Goal: Task Accomplishment & Management: Use online tool/utility

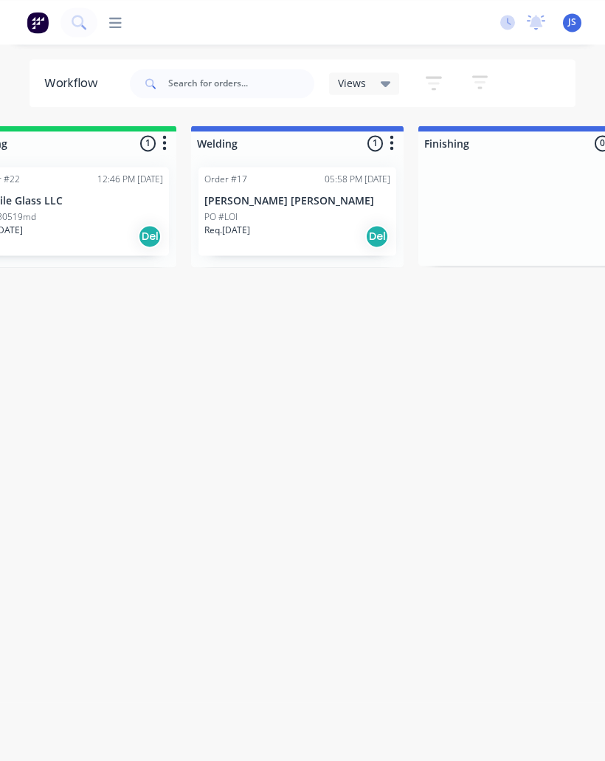
scroll to position [0, 523]
click at [593, 463] on div "Workflow Views Save new view None (Default) edit Show/Hide statuses Show line i…" at bounding box center [302, 410] width 605 height 702
click at [303, 184] on div "Order #17 05:58 PM [DATE]" at bounding box center [297, 179] width 186 height 13
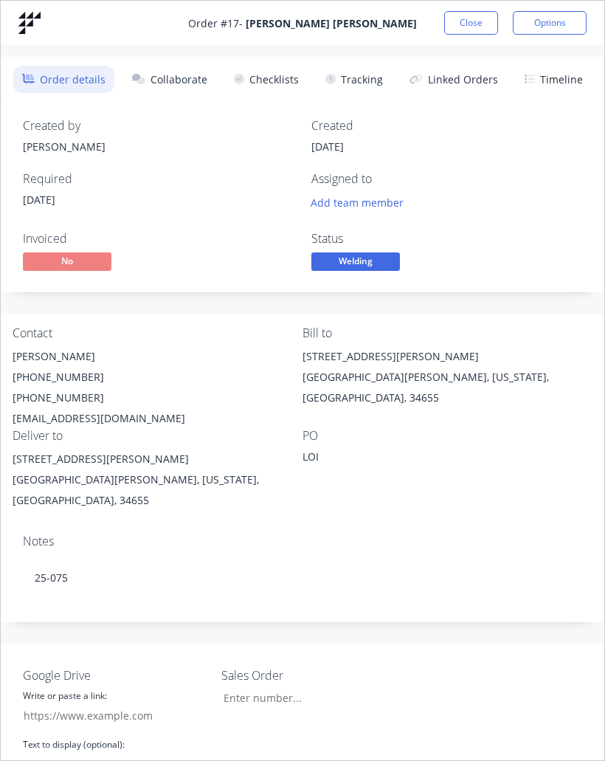
type input "[DOMAIN_NAME]"
type input "25.075"
click at [190, 87] on button "Collaborate" at bounding box center [169, 79] width 93 height 27
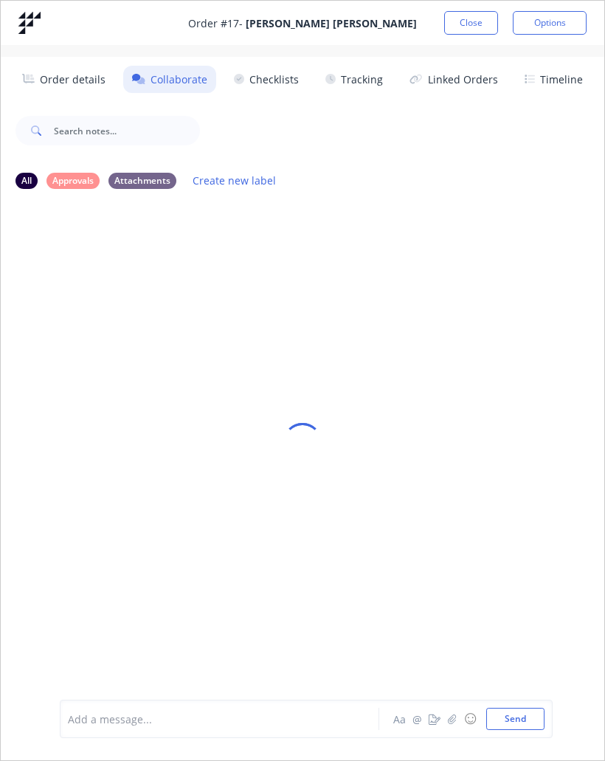
click at [469, 32] on button "Close" at bounding box center [471, 23] width 54 height 24
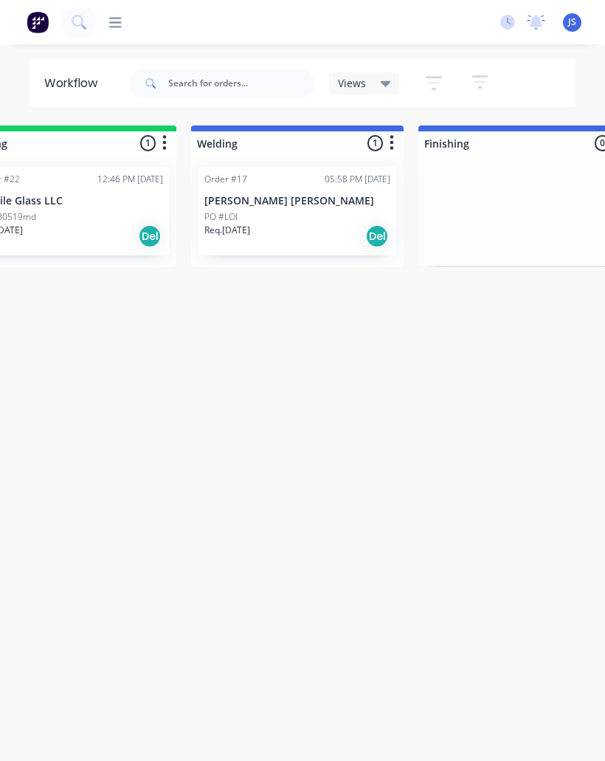
click at [290, 195] on p "[PERSON_NAME] [PERSON_NAME]" at bounding box center [297, 201] width 186 height 13
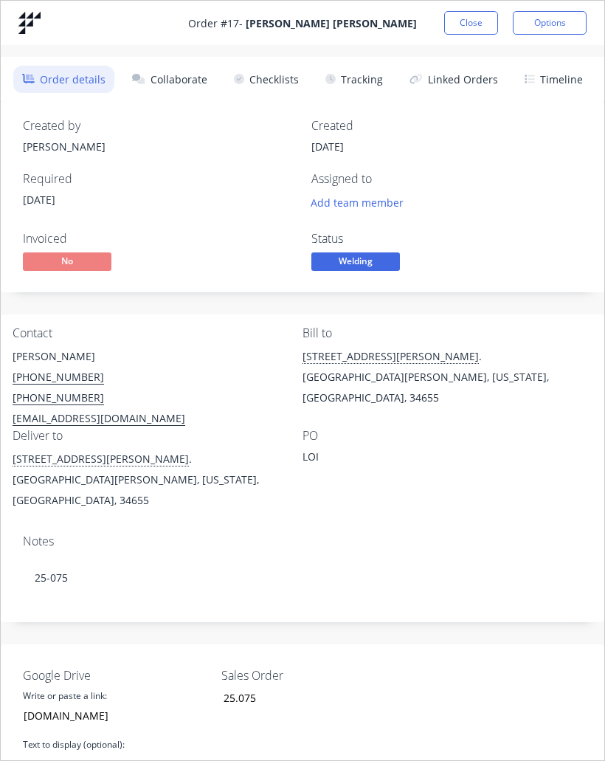
click at [184, 86] on button "Collaborate" at bounding box center [169, 79] width 93 height 27
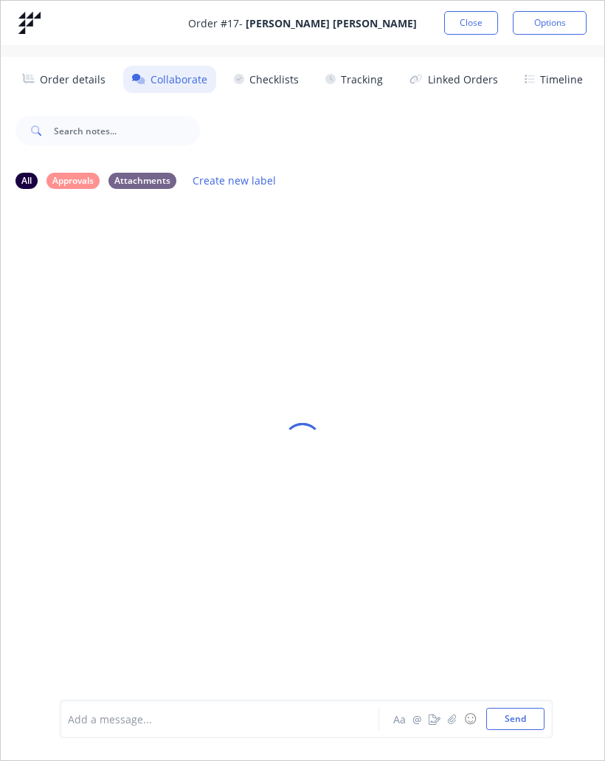
click at [479, 18] on button "Close" at bounding box center [471, 23] width 54 height 24
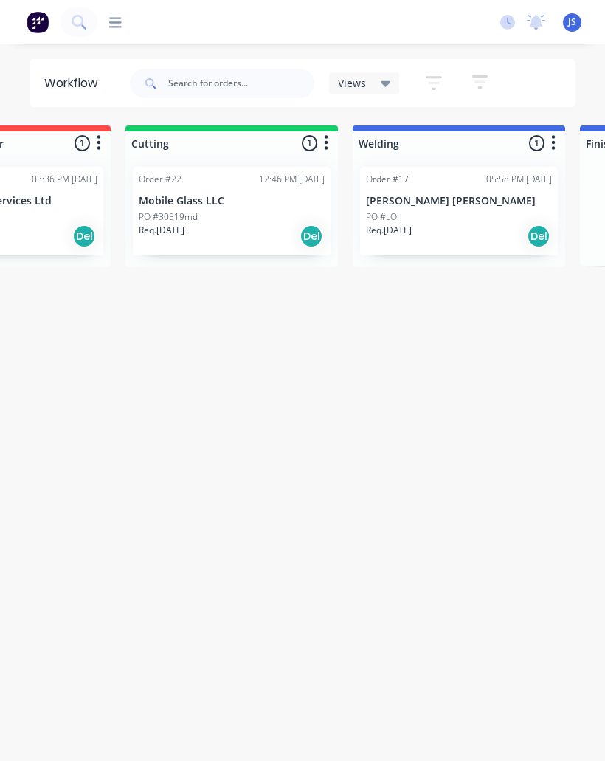
scroll to position [0, 354]
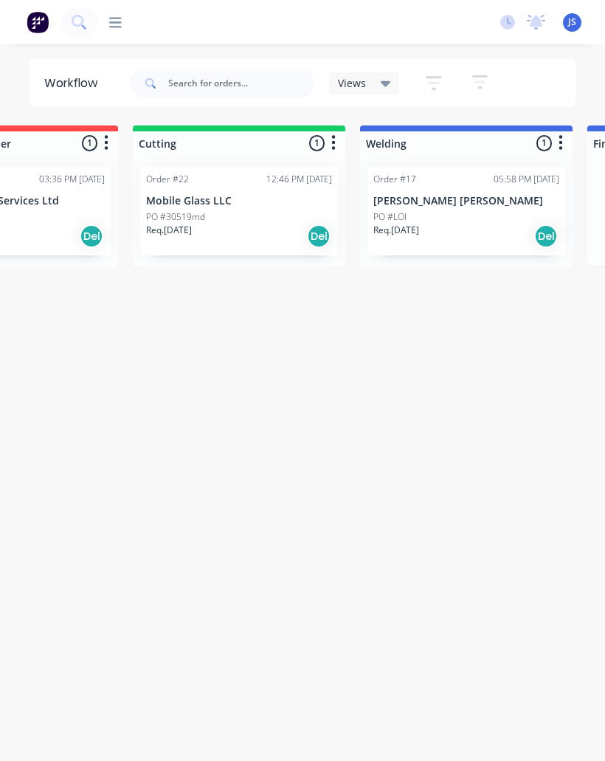
click at [204, 213] on p "PO #30519md" at bounding box center [175, 216] width 59 height 13
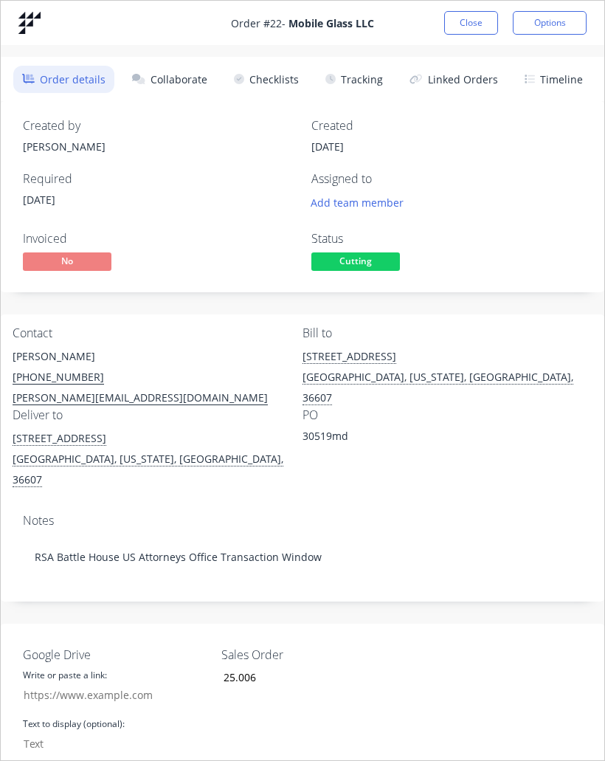
click at [196, 75] on button "Collaborate" at bounding box center [169, 79] width 93 height 27
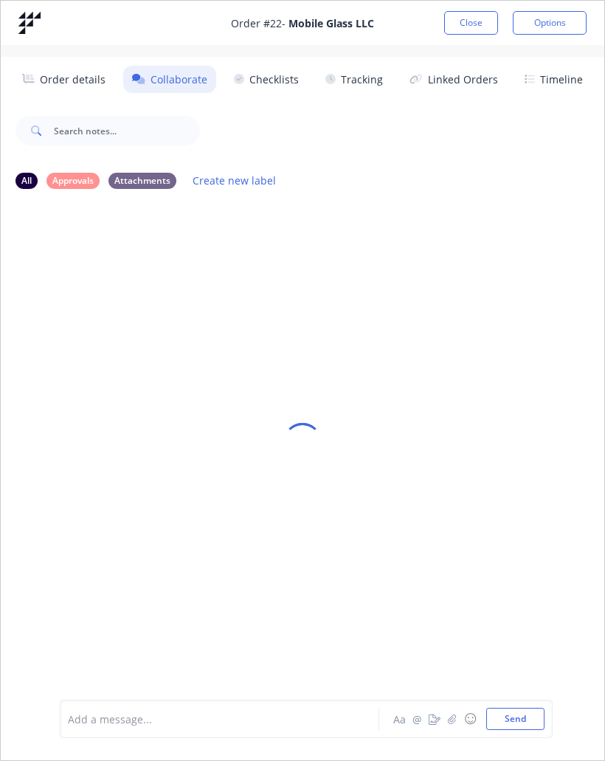
click at [315, 485] on div at bounding box center [302, 441] width 38 height 681
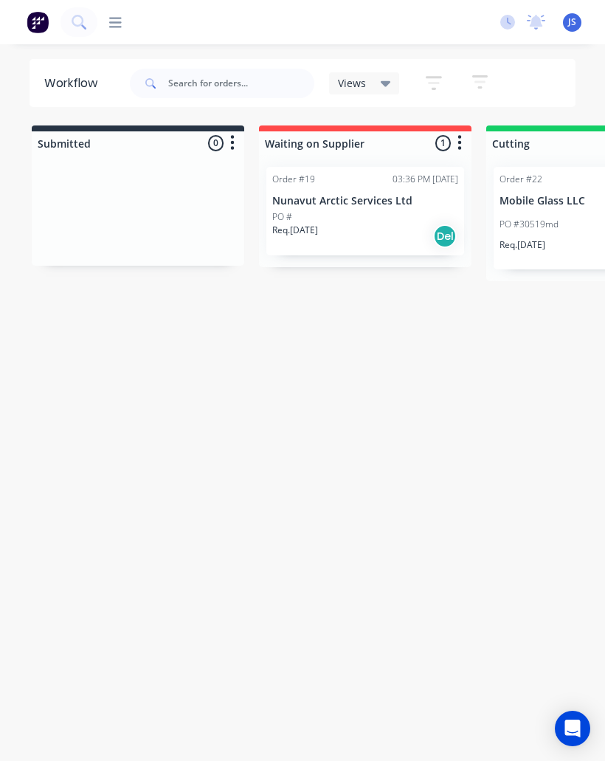
click at [523, 218] on p "PO #30519md" at bounding box center [529, 224] width 59 height 13
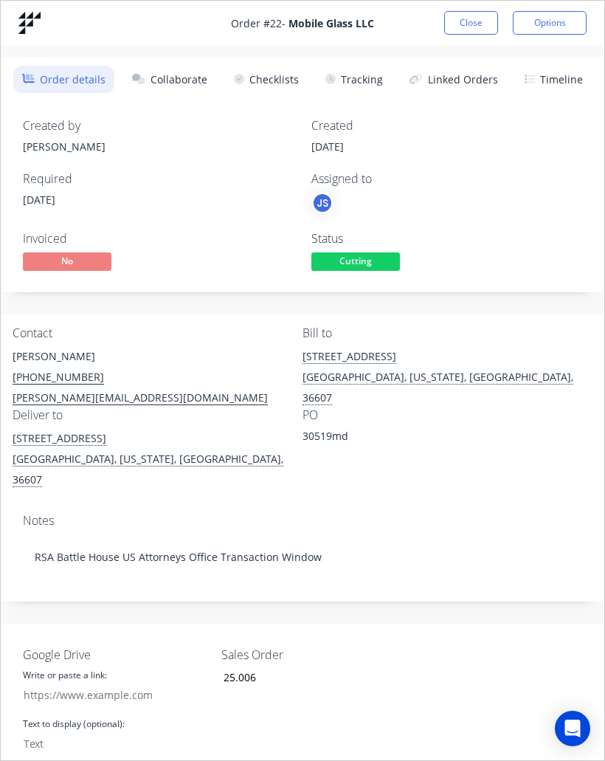
click at [172, 77] on button "Collaborate" at bounding box center [169, 79] width 93 height 27
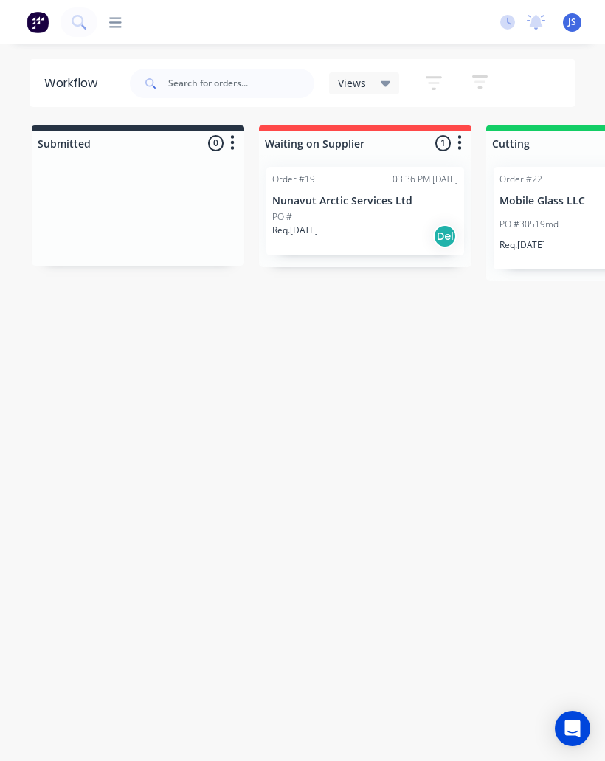
click at [540, 230] on div "PO #30519md JS TH" at bounding box center [593, 224] width 186 height 28
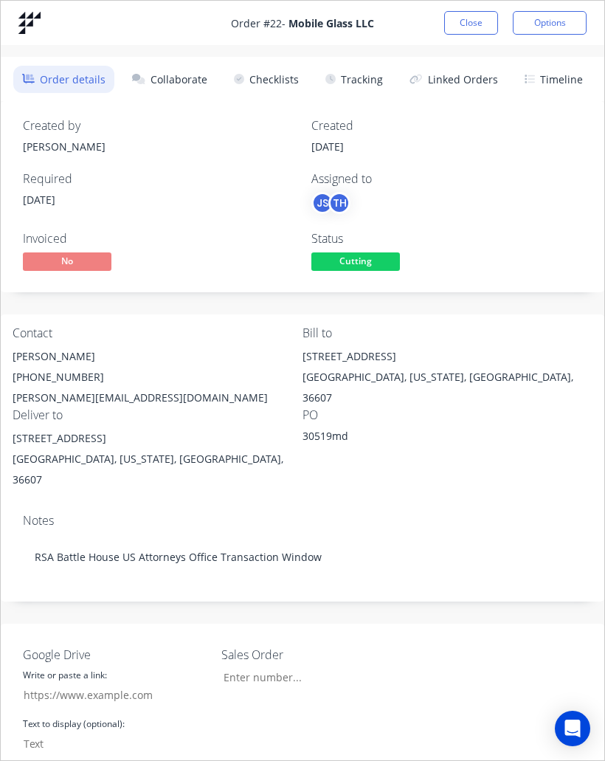
type input "25.006"
click at [174, 78] on button "Collaborate" at bounding box center [169, 79] width 93 height 27
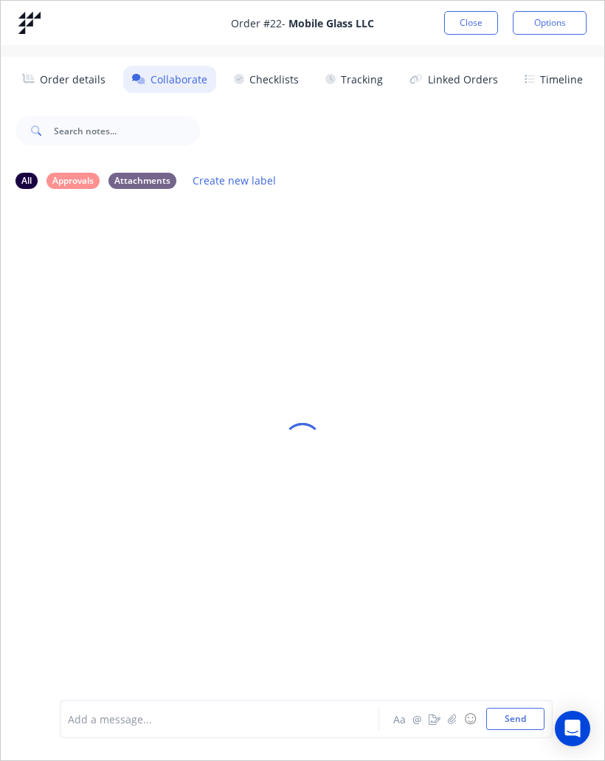
click at [261, 90] on button "Checklists" at bounding box center [266, 79] width 83 height 27
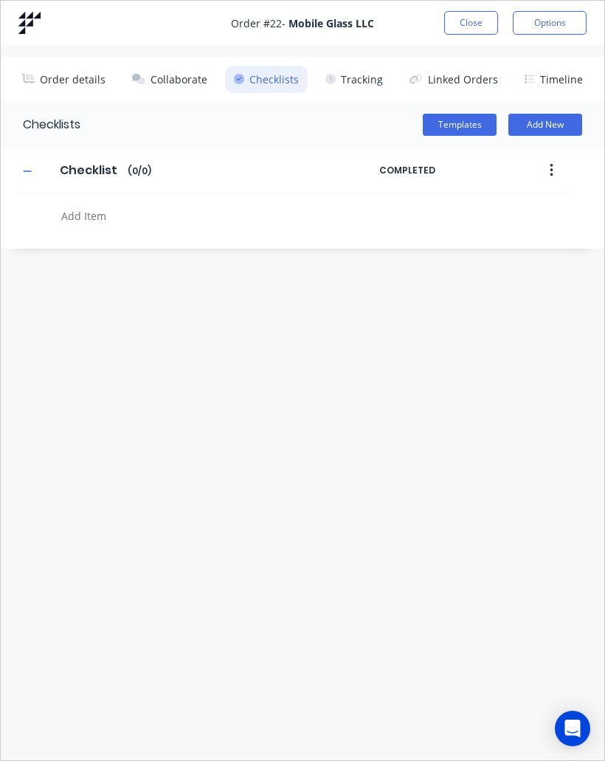
click at [149, 82] on button "Collaborate" at bounding box center [169, 79] width 93 height 27
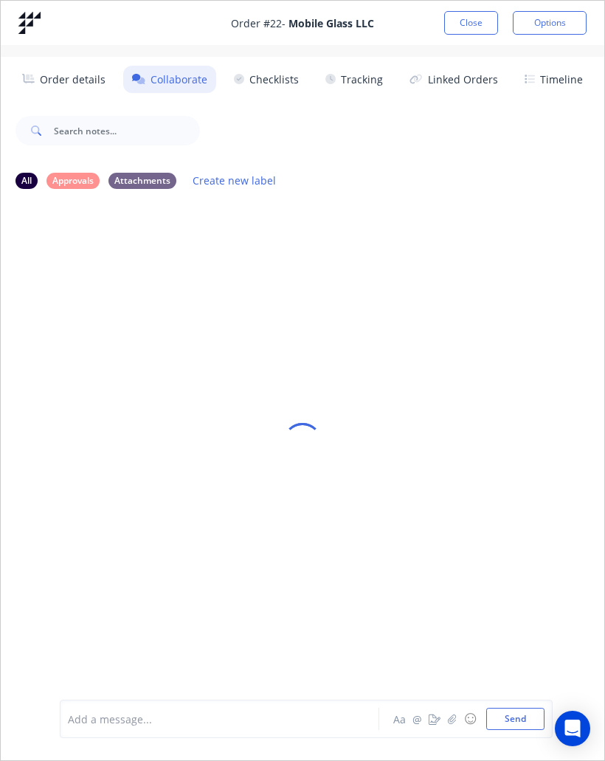
click at [23, 24] on img at bounding box center [29, 23] width 22 height 22
click at [30, 27] on img at bounding box center [29, 23] width 22 height 22
click at [28, 20] on img at bounding box center [29, 23] width 22 height 22
click at [27, 17] on img at bounding box center [29, 23] width 22 height 22
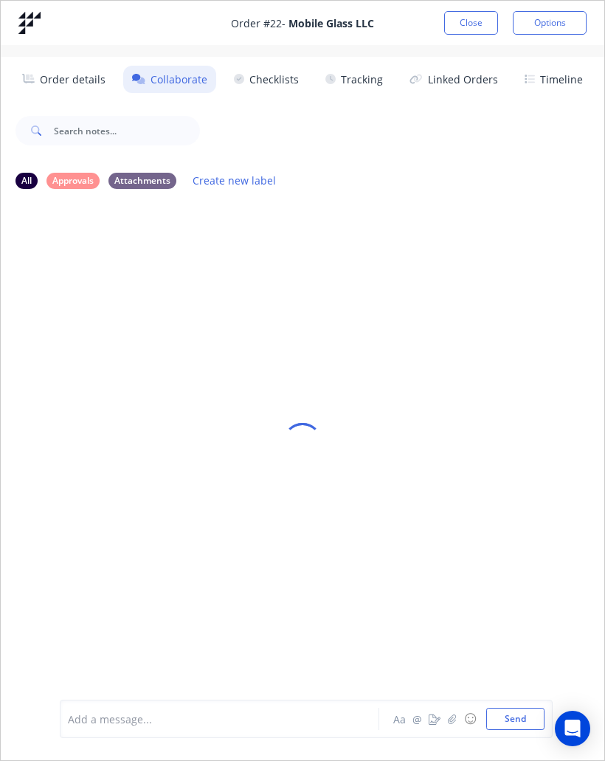
click at [27, 17] on img at bounding box center [29, 23] width 22 height 22
click at [66, 66] on button "Order details" at bounding box center [64, 79] width 102 height 27
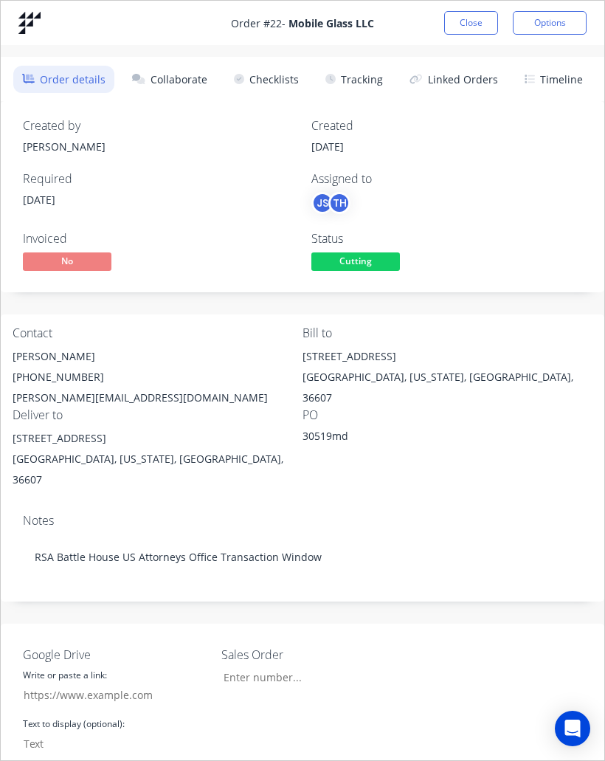
type input "25.006"
click at [24, 24] on img at bounding box center [29, 23] width 22 height 22
click at [24, 23] on img at bounding box center [29, 23] width 22 height 22
click at [40, 19] on img at bounding box center [29, 23] width 22 height 22
click at [461, 18] on button "Close" at bounding box center [471, 23] width 54 height 24
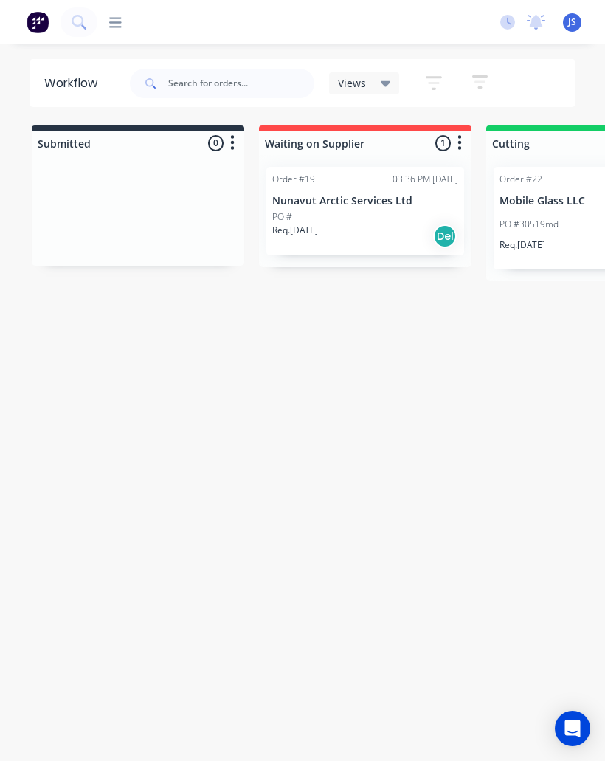
click at [38, 20] on img at bounding box center [38, 22] width 22 height 22
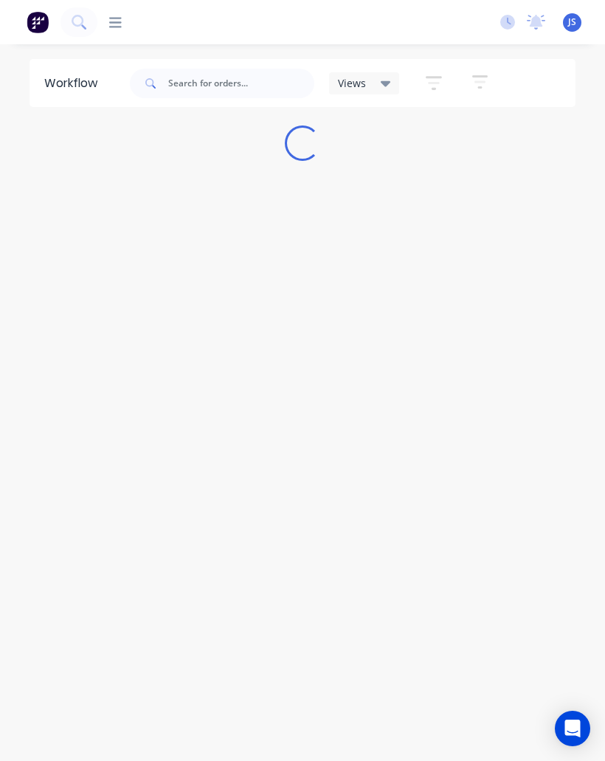
click at [46, 24] on img at bounding box center [38, 22] width 22 height 22
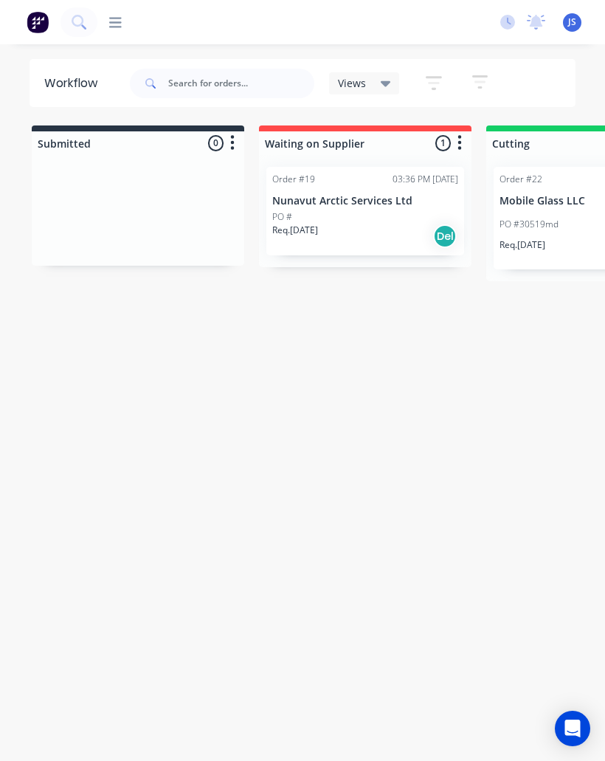
click at [528, 232] on div "PO #30519md JS TH" at bounding box center [593, 224] width 186 height 28
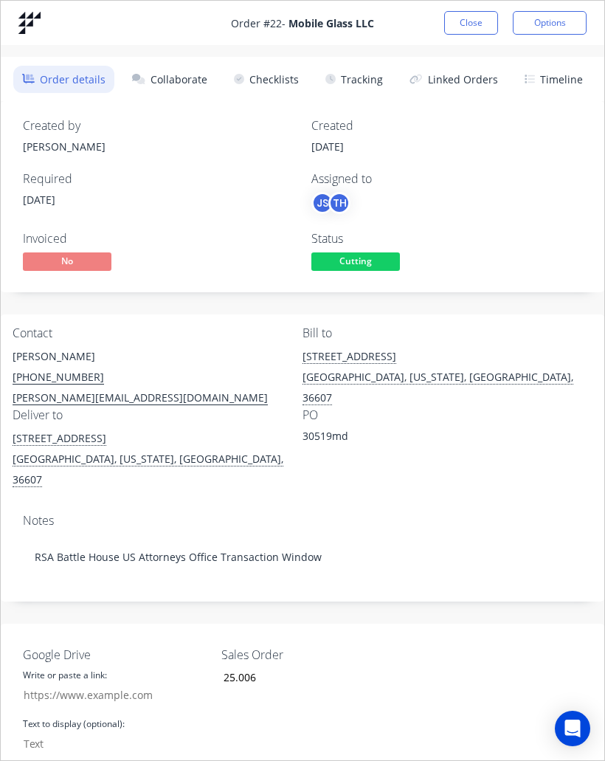
click at [170, 92] on button "Collaborate" at bounding box center [169, 79] width 93 height 27
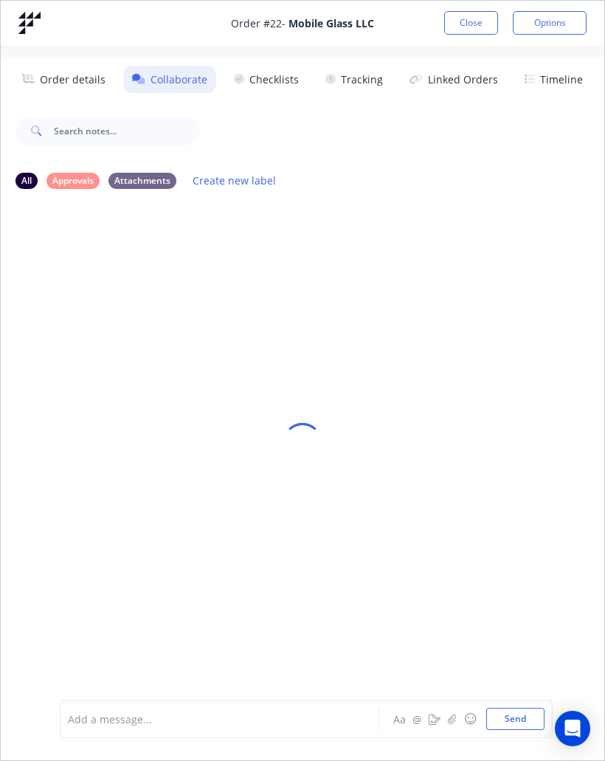
click at [554, 30] on button "Options" at bounding box center [550, 23] width 74 height 24
click at [465, 15] on button "Close" at bounding box center [471, 23] width 54 height 24
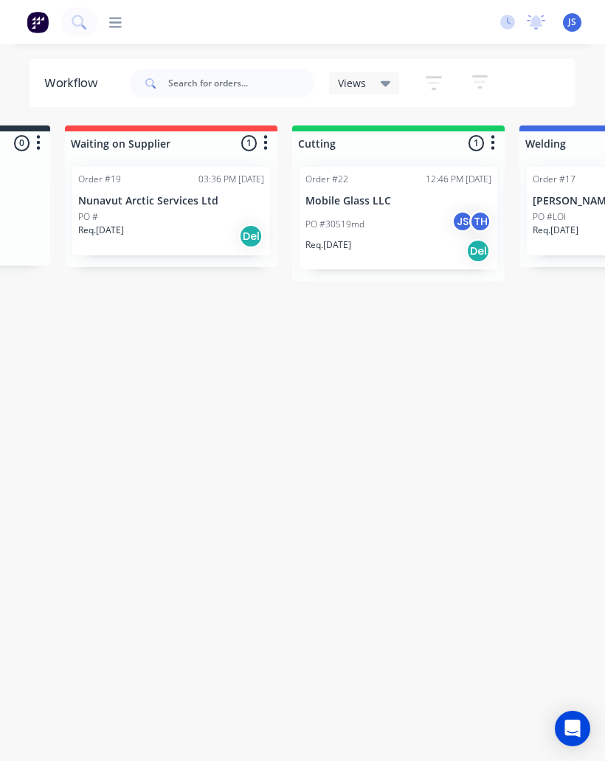
scroll to position [0, 193]
click at [351, 225] on p "PO #30519md" at bounding box center [335, 224] width 59 height 13
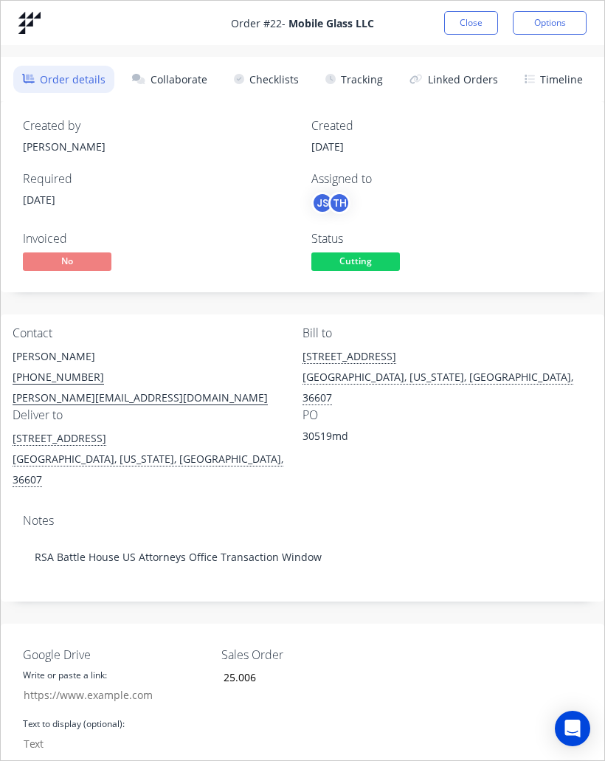
scroll to position [0, 0]
click at [474, 18] on button "Close" at bounding box center [471, 23] width 54 height 24
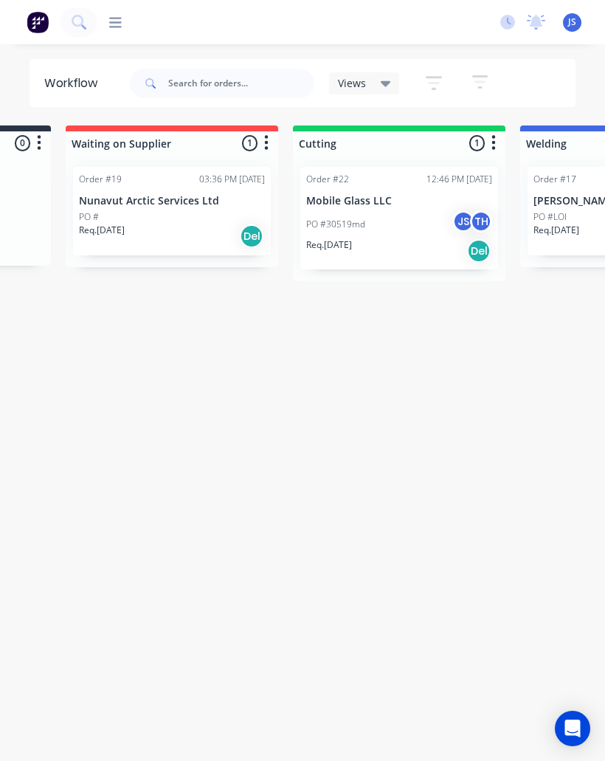
click at [390, 219] on div "PO #30519md JS TH" at bounding box center [399, 224] width 186 height 28
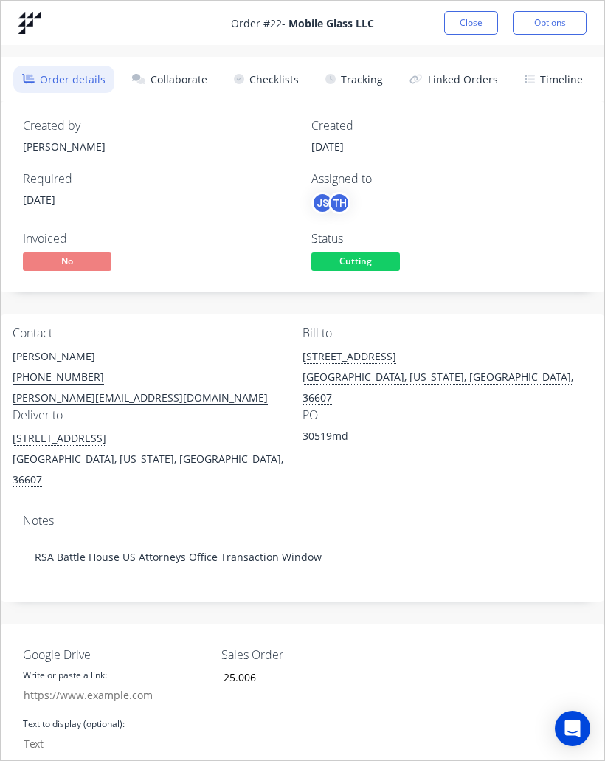
click at [177, 77] on button "Collaborate" at bounding box center [169, 79] width 93 height 27
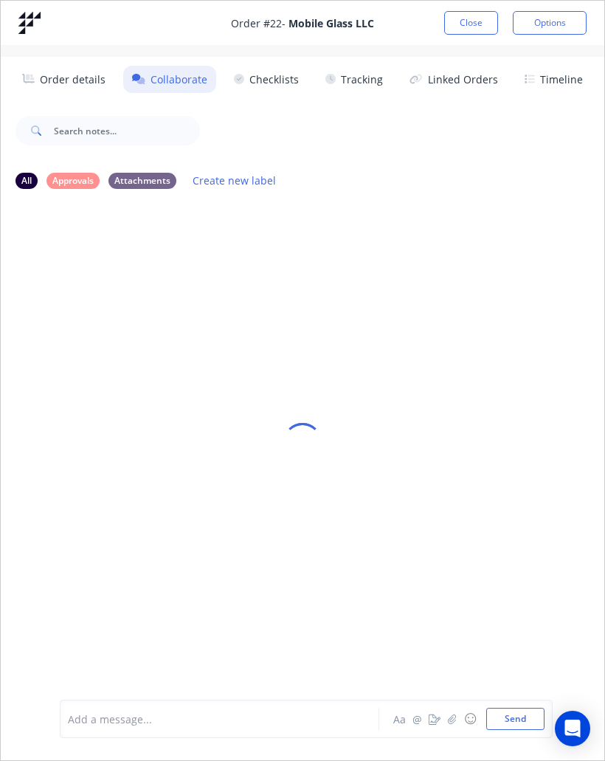
click at [27, 179] on div at bounding box center [303, 441] width 604 height 681
click at [28, 183] on div at bounding box center [303, 441] width 604 height 681
click at [27, 183] on div at bounding box center [303, 441] width 604 height 681
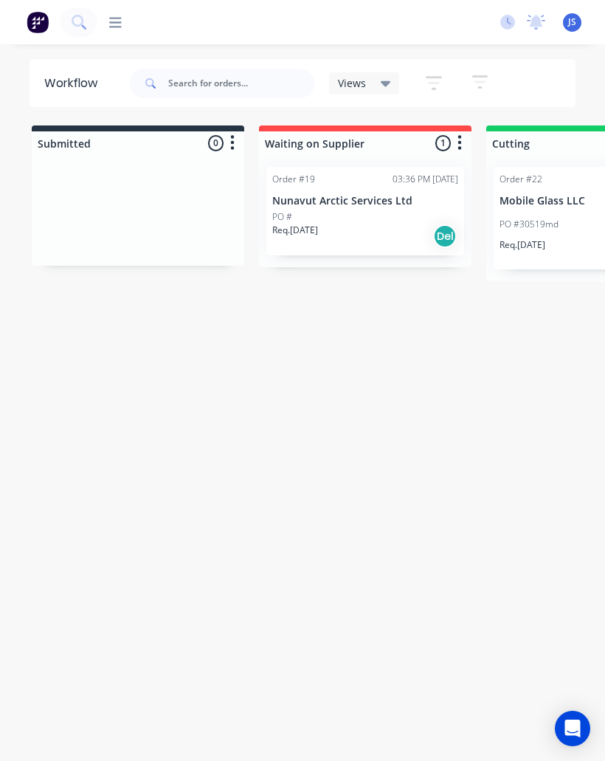
click at [543, 234] on div "PO #30519md JS TH" at bounding box center [593, 224] width 186 height 28
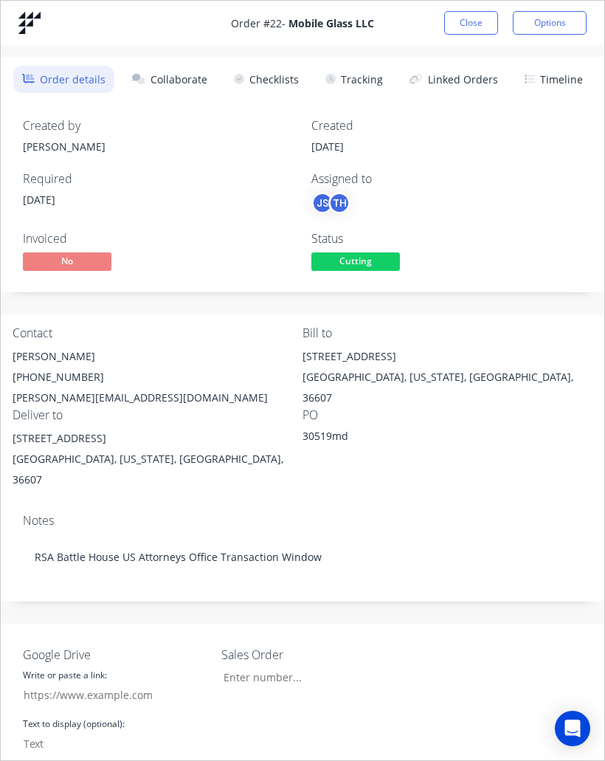
type input "25.006"
click at [195, 80] on button "Collaborate" at bounding box center [169, 79] width 93 height 27
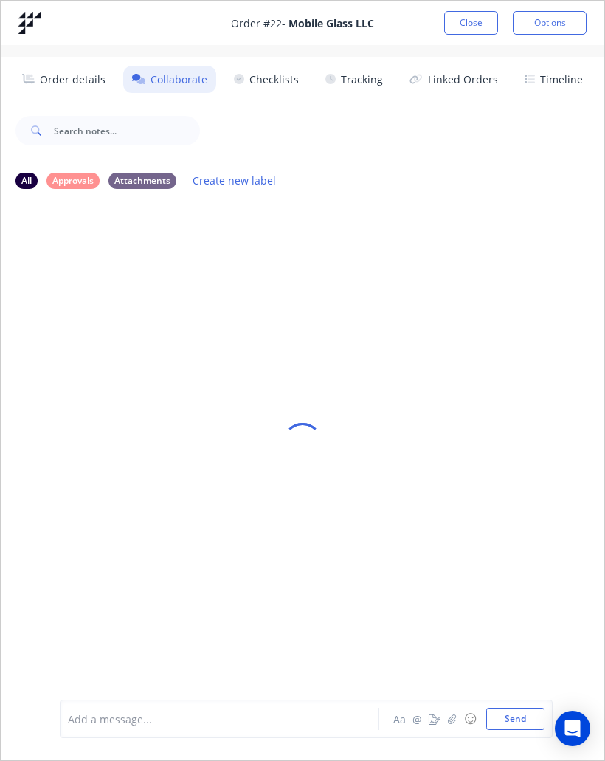
click at [3, 394] on div at bounding box center [303, 441] width 604 height 681
click at [2, 393] on div at bounding box center [303, 441] width 604 height 681
click at [89, 412] on div at bounding box center [303, 441] width 604 height 681
click at [165, 89] on button "Collaborate" at bounding box center [169, 79] width 93 height 27
click at [276, 90] on button "Checklists" at bounding box center [266, 79] width 83 height 27
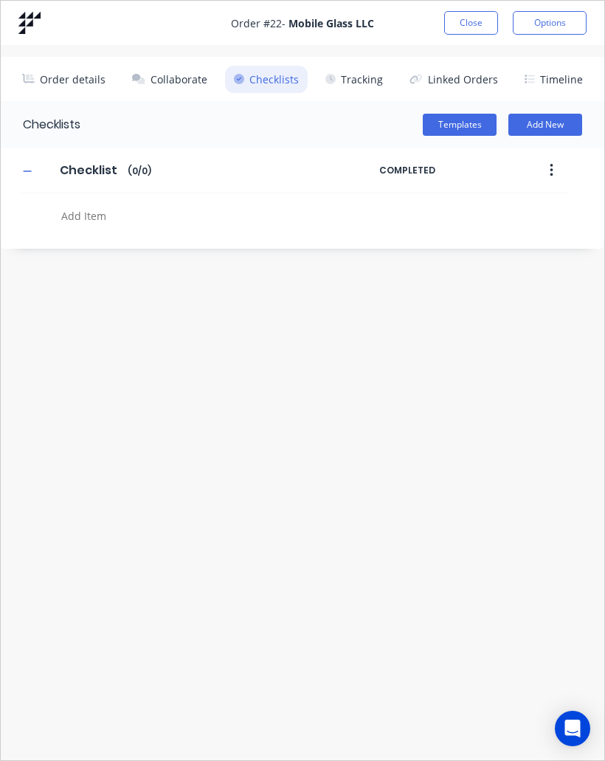
click at [177, 86] on button "Collaborate" at bounding box center [169, 79] width 93 height 27
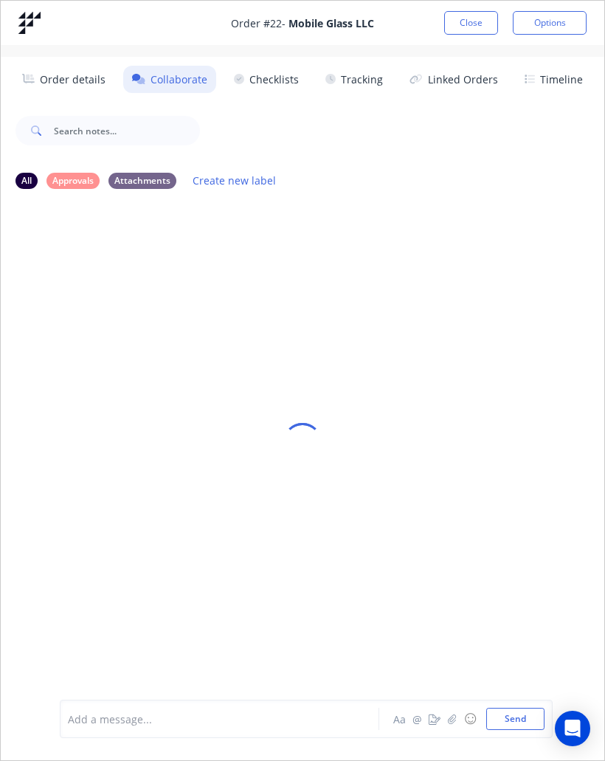
click at [468, 23] on button "Close" at bounding box center [471, 23] width 54 height 24
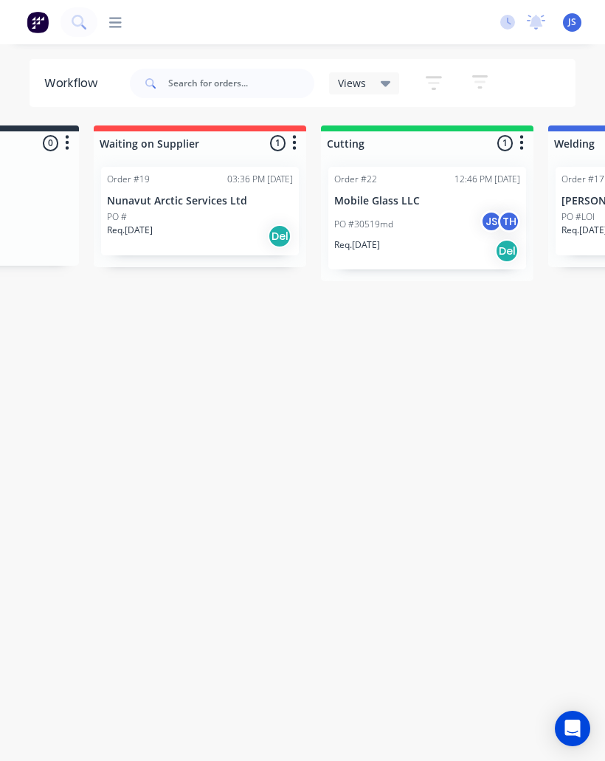
scroll to position [0, 171]
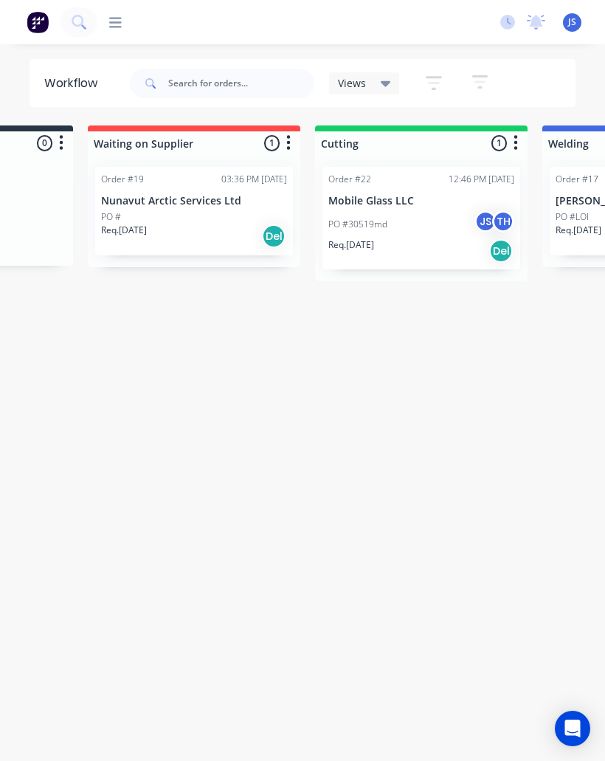
click at [408, 220] on div "PO #30519md JS TH" at bounding box center [421, 224] width 186 height 28
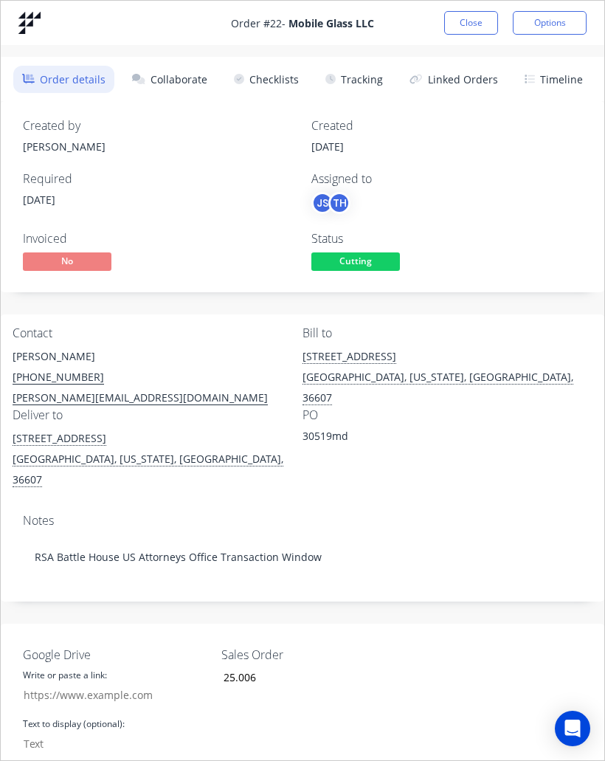
scroll to position [0, 0]
click at [201, 90] on button "Collaborate" at bounding box center [169, 79] width 93 height 27
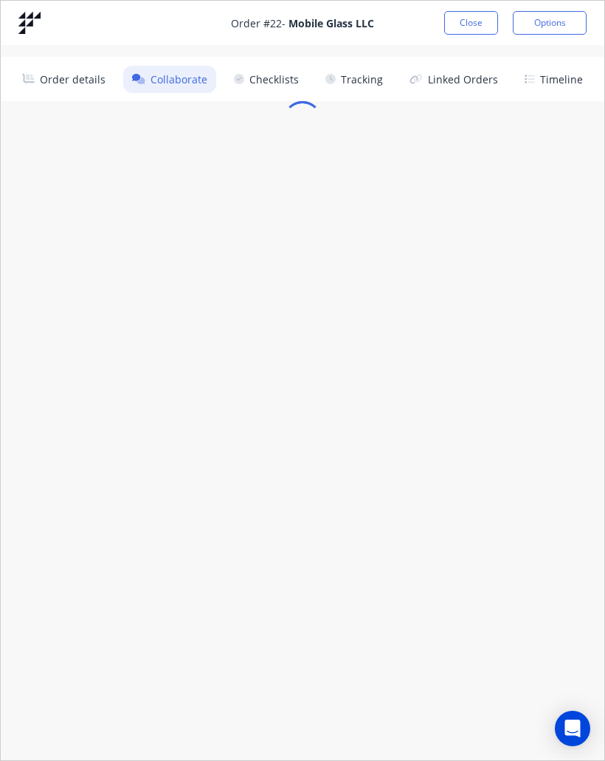
click at [289, 81] on button "Checklists" at bounding box center [266, 79] width 83 height 27
type textarea "x"
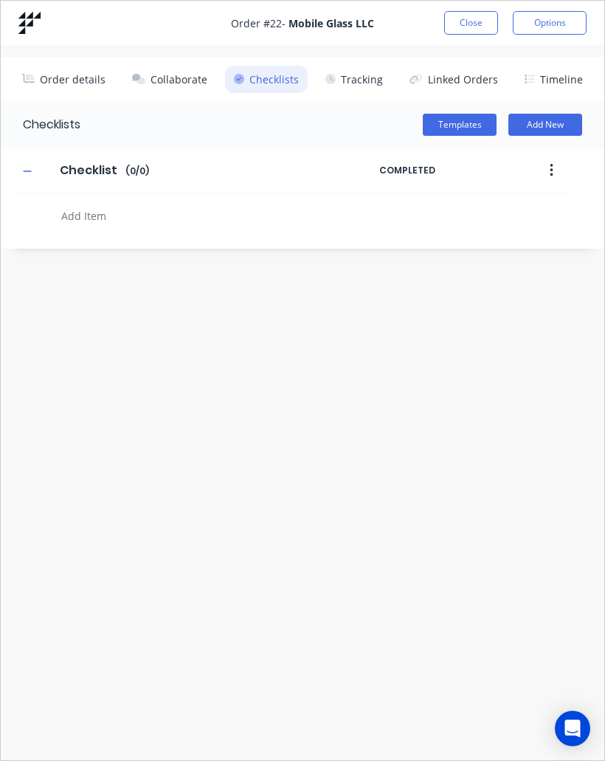
click at [367, 80] on button "Tracking" at bounding box center [354, 79] width 75 height 27
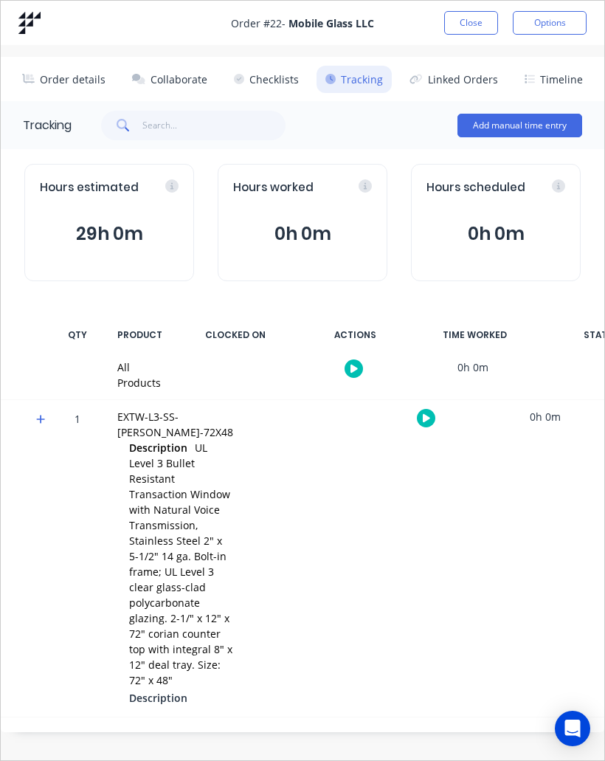
click at [472, 84] on button "Linked Orders" at bounding box center [454, 79] width 106 height 27
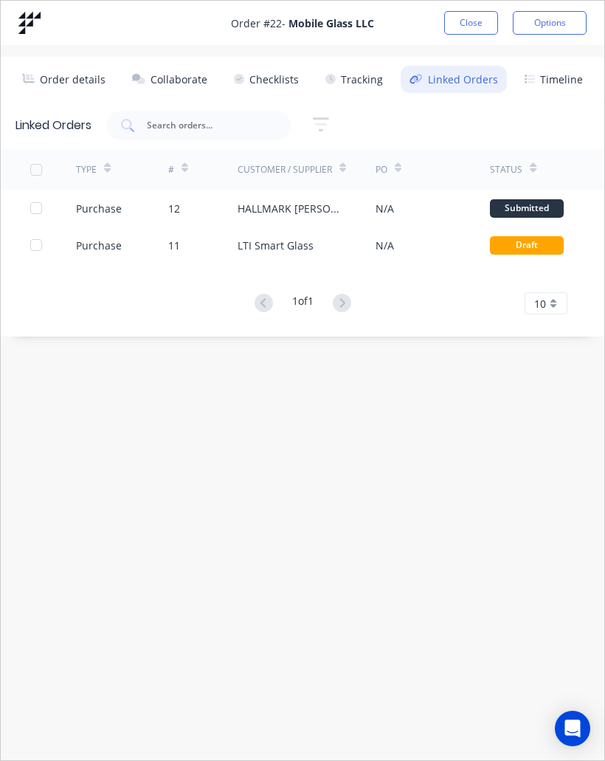
click at [560, 81] on button "Timeline" at bounding box center [554, 79] width 76 height 27
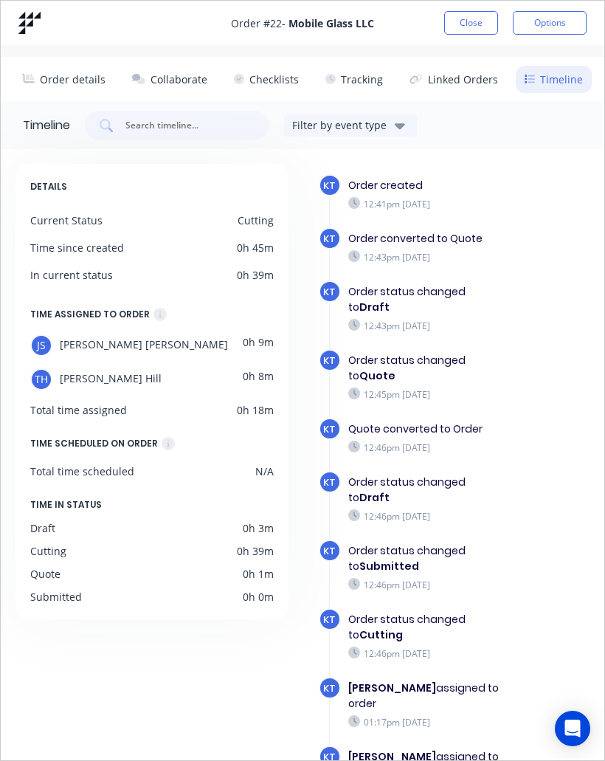
click at [178, 82] on button "Collaborate" at bounding box center [169, 79] width 93 height 27
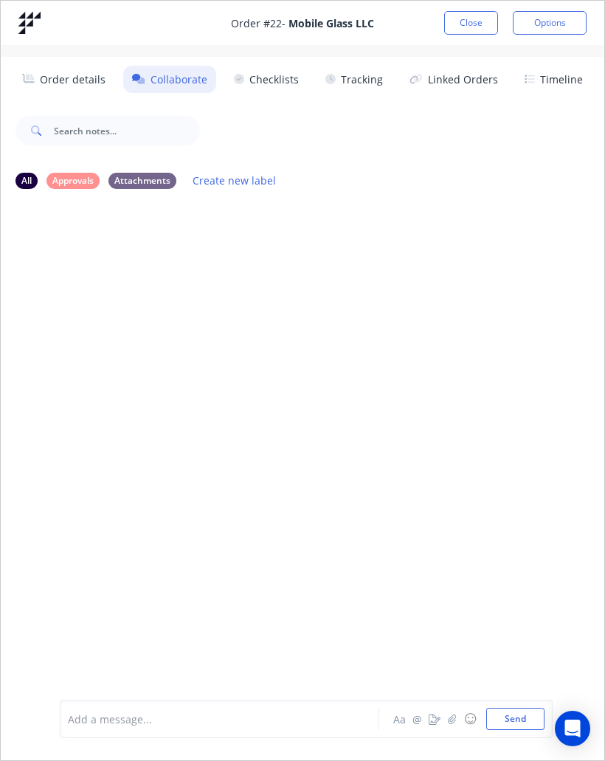
click at [250, 723] on div at bounding box center [224, 719] width 310 height 15
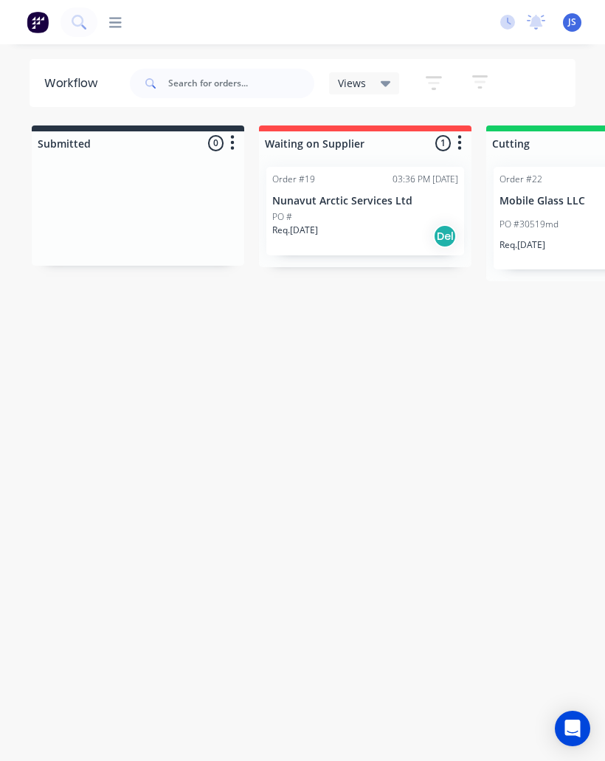
click at [549, 216] on div "PO #30519md JS TH" at bounding box center [593, 224] width 186 height 28
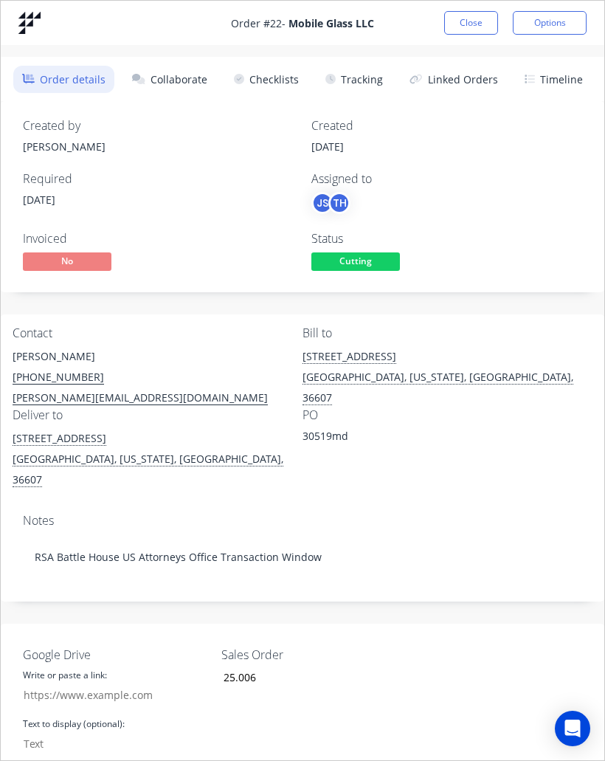
click at [187, 87] on button "Collaborate" at bounding box center [169, 79] width 93 height 27
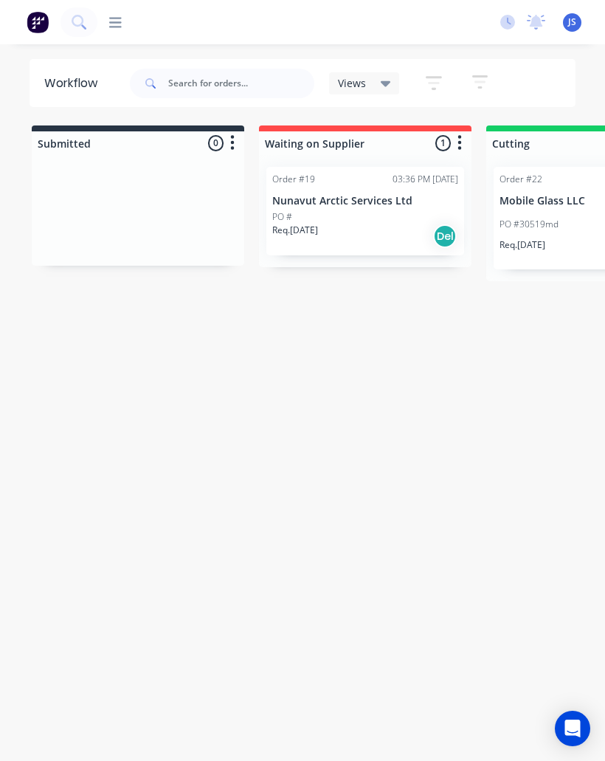
click at [557, 230] on p "PO #30519md" at bounding box center [529, 224] width 59 height 13
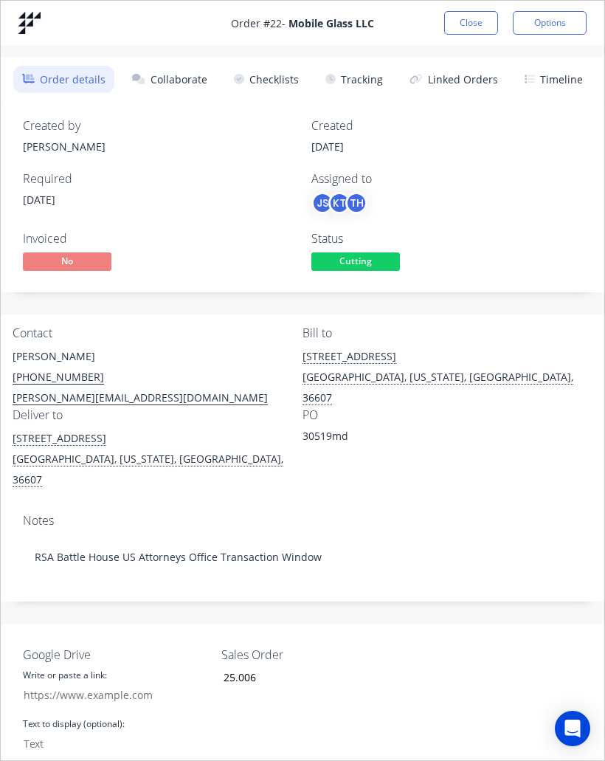
click at [187, 92] on button "Collaborate" at bounding box center [169, 79] width 93 height 27
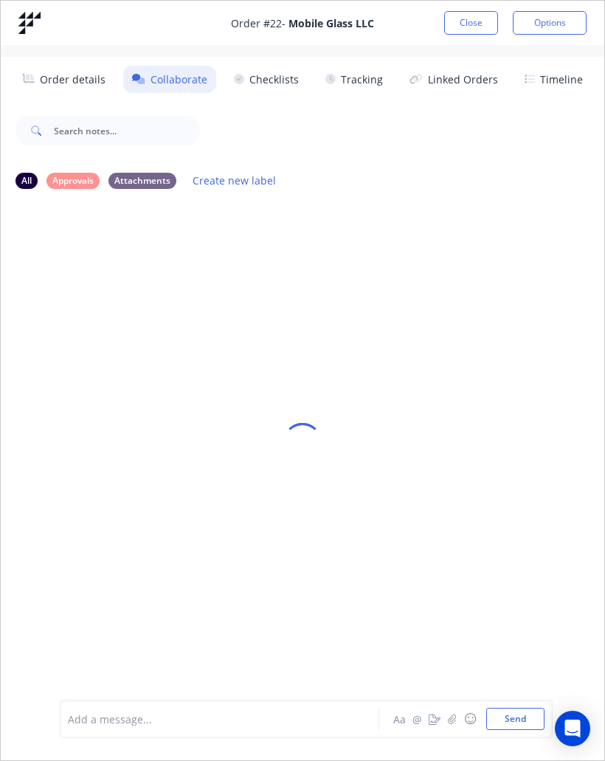
click at [39, 29] on img at bounding box center [29, 23] width 22 height 22
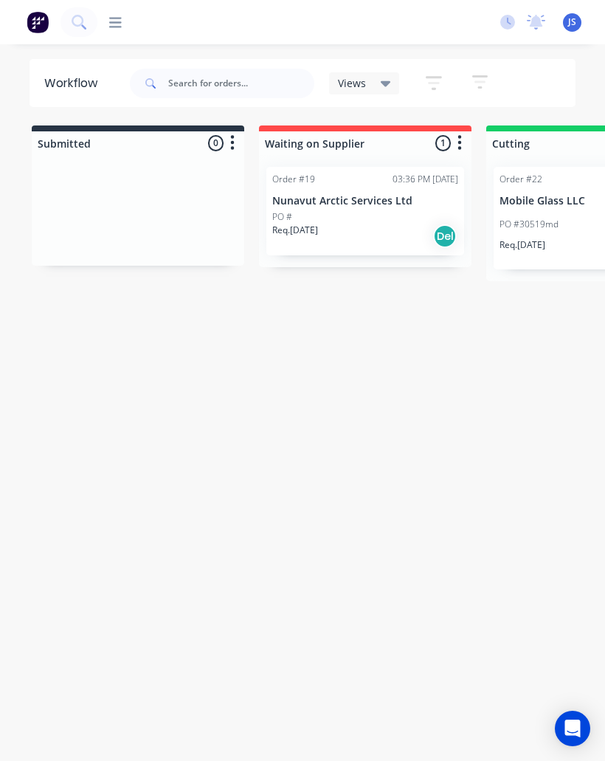
click at [555, 226] on p "PO #30519md" at bounding box center [529, 224] width 59 height 13
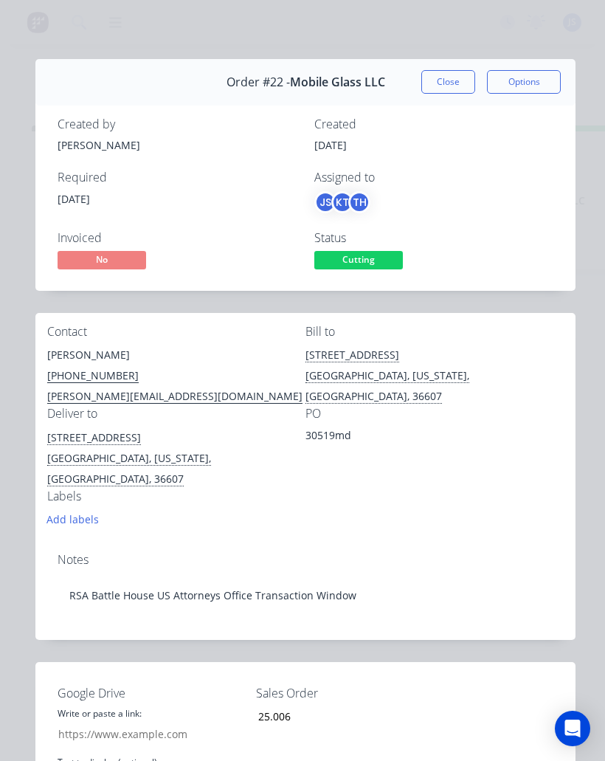
click at [449, 87] on button "Close" at bounding box center [448, 82] width 54 height 24
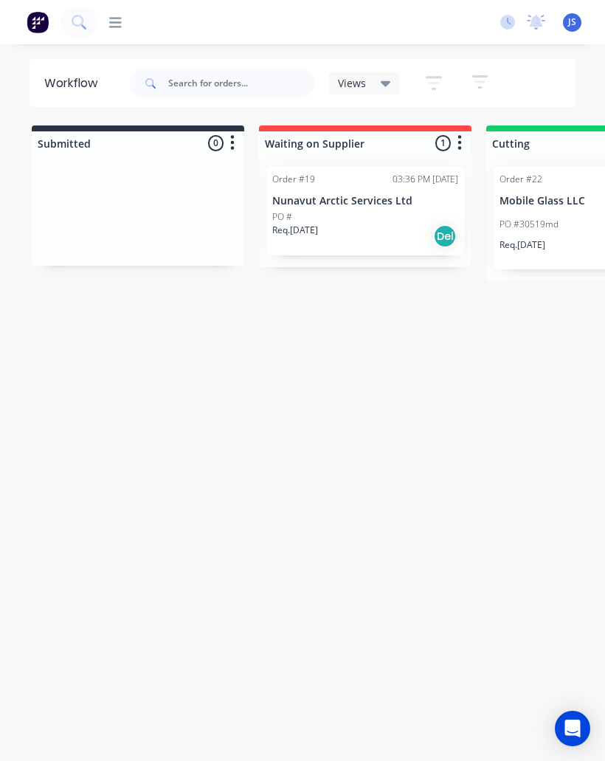
click at [553, 221] on p "PO #30519md" at bounding box center [529, 224] width 59 height 13
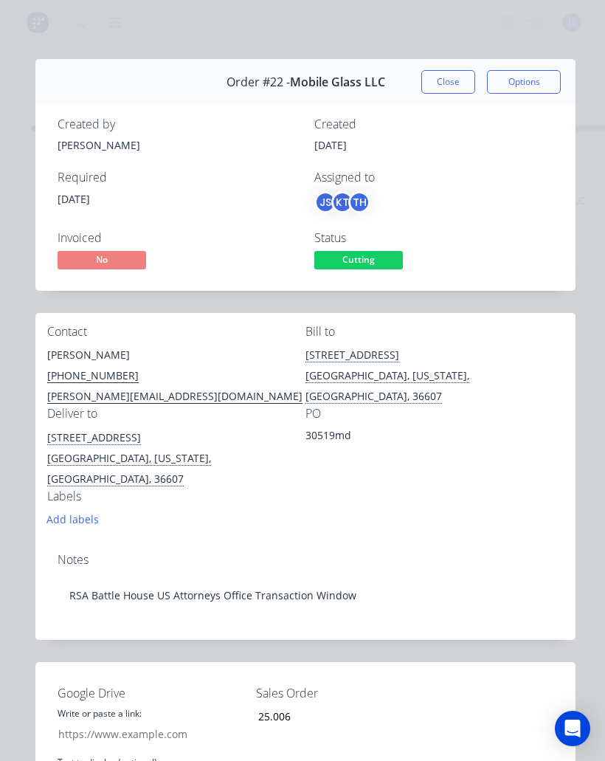
click at [444, 89] on button "Close" at bounding box center [448, 82] width 54 height 24
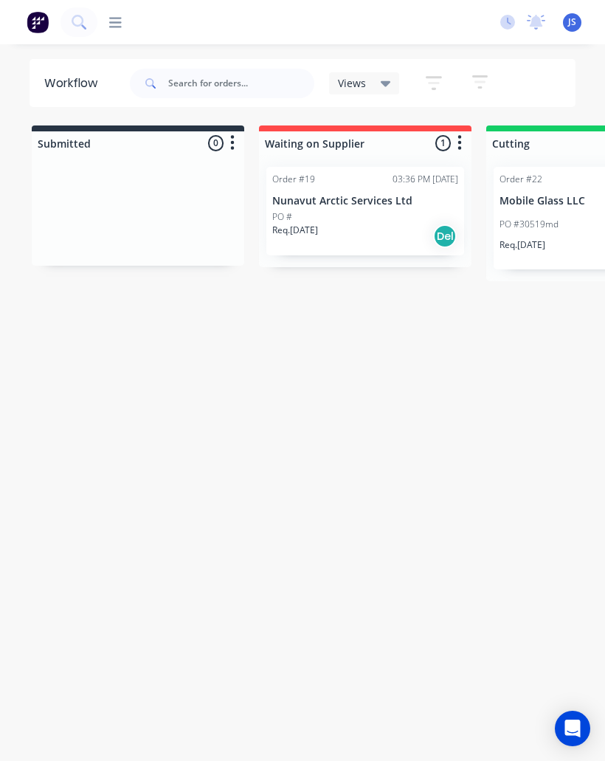
click at [544, 216] on div "PO #30519md JS KT + 1" at bounding box center [593, 224] width 186 height 28
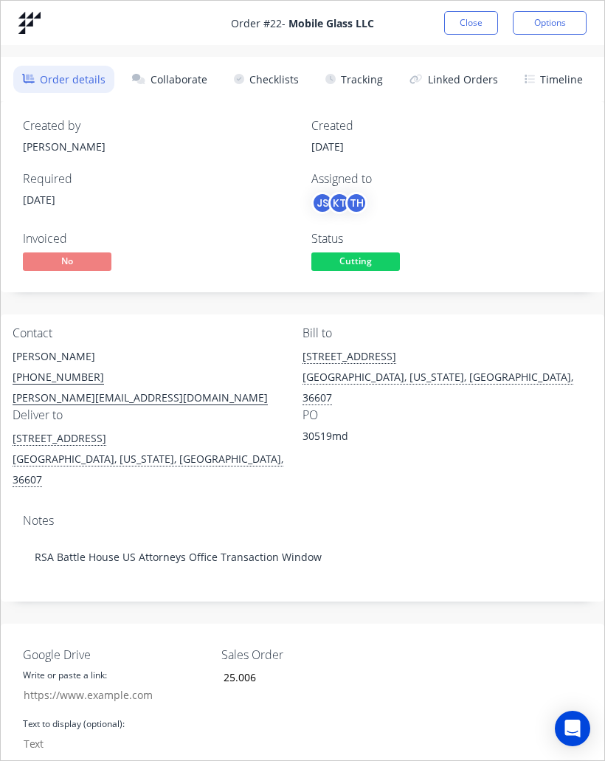
click at [192, 78] on button "Collaborate" at bounding box center [169, 79] width 93 height 27
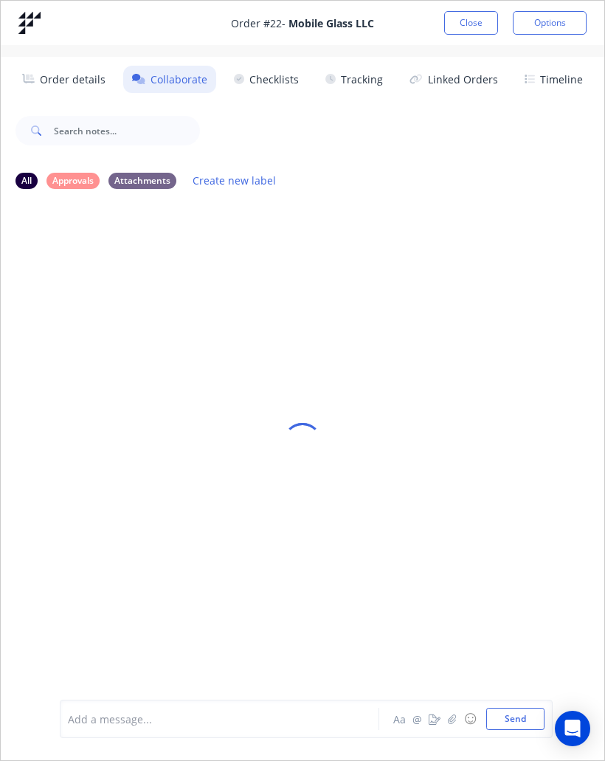
click at [495, 497] on div at bounding box center [303, 441] width 604 height 681
click at [83, 92] on button "Order details" at bounding box center [64, 79] width 102 height 27
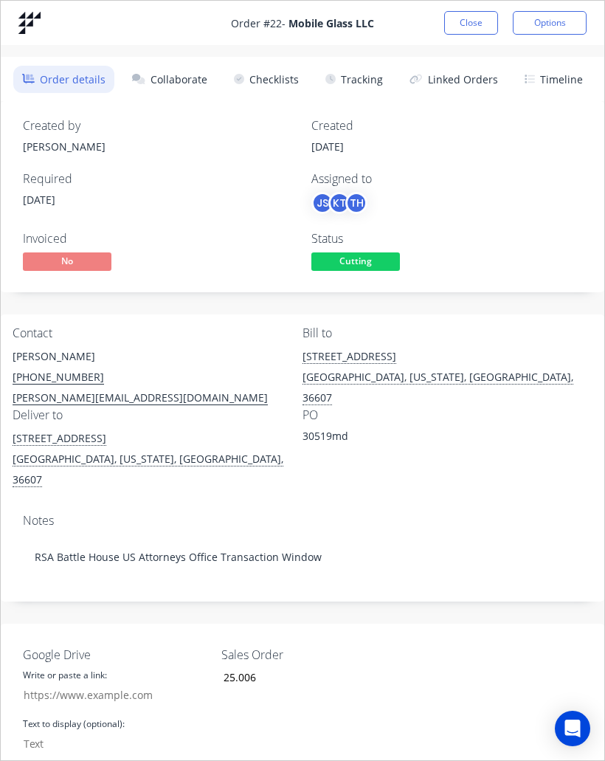
click at [195, 85] on button "Collaborate" at bounding box center [169, 79] width 93 height 27
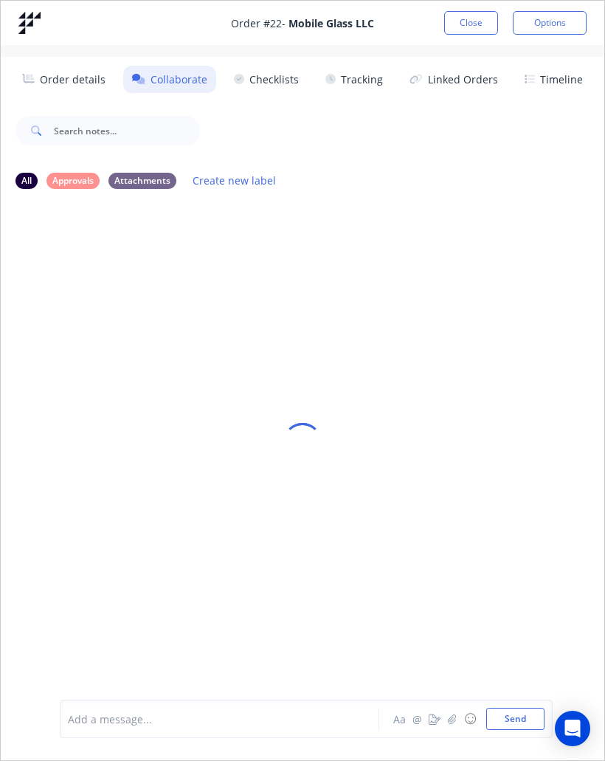
click at [280, 86] on button "Checklists" at bounding box center [266, 79] width 83 height 27
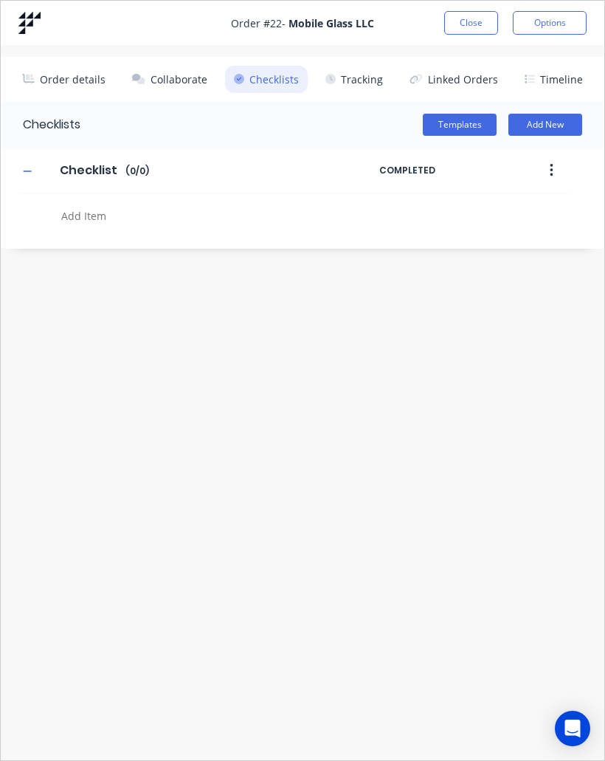
click at [381, 82] on button "Tracking" at bounding box center [354, 79] width 75 height 27
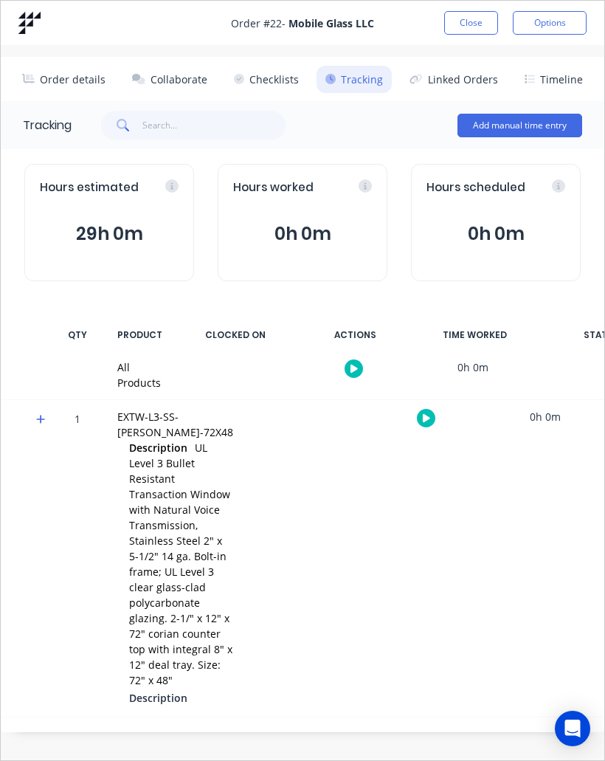
click at [464, 80] on button "Linked Orders" at bounding box center [454, 79] width 106 height 27
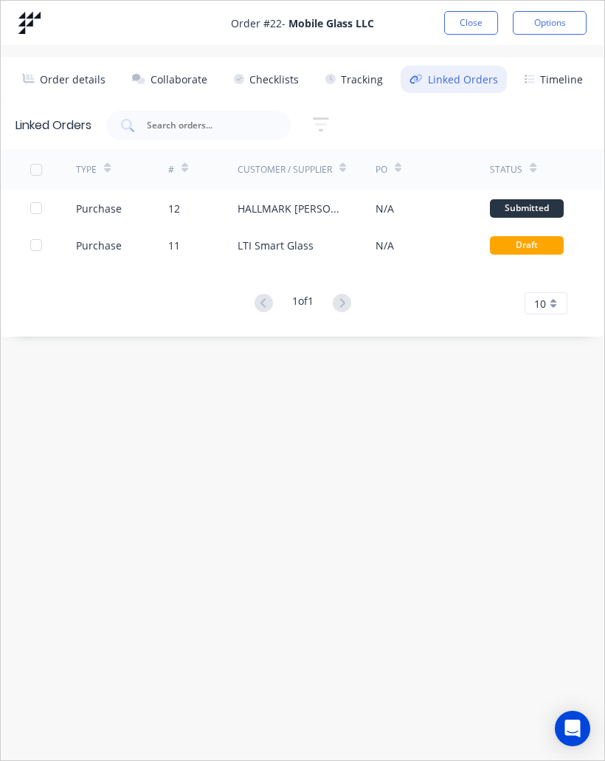
click at [565, 88] on button "Timeline" at bounding box center [554, 79] width 76 height 27
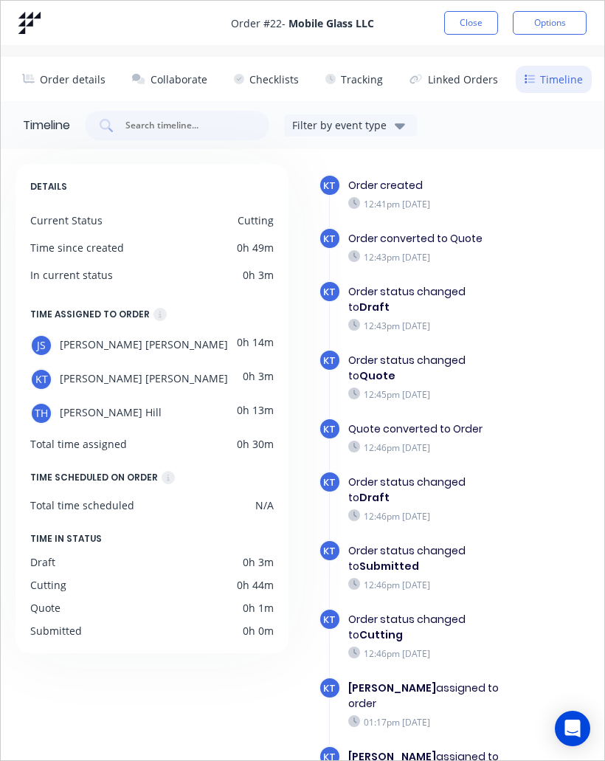
click at [475, 20] on button "Close" at bounding box center [471, 23] width 54 height 24
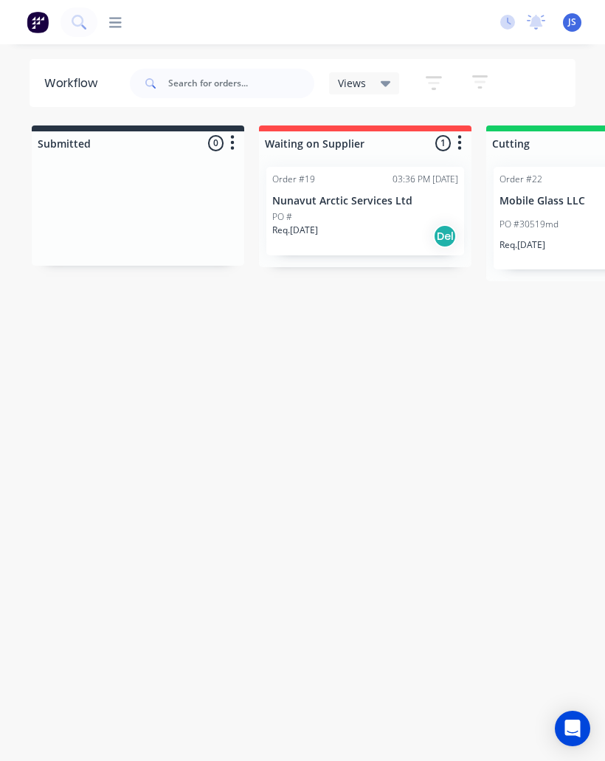
click at [538, 213] on div "PO #30519md JS KT + 1" at bounding box center [593, 224] width 186 height 28
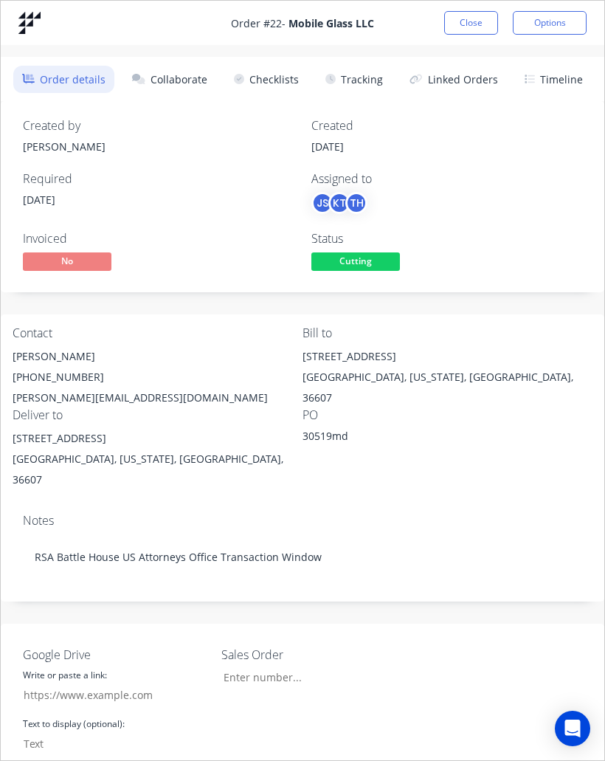
type input "25.006"
click at [192, 92] on button "Collaborate" at bounding box center [169, 79] width 93 height 27
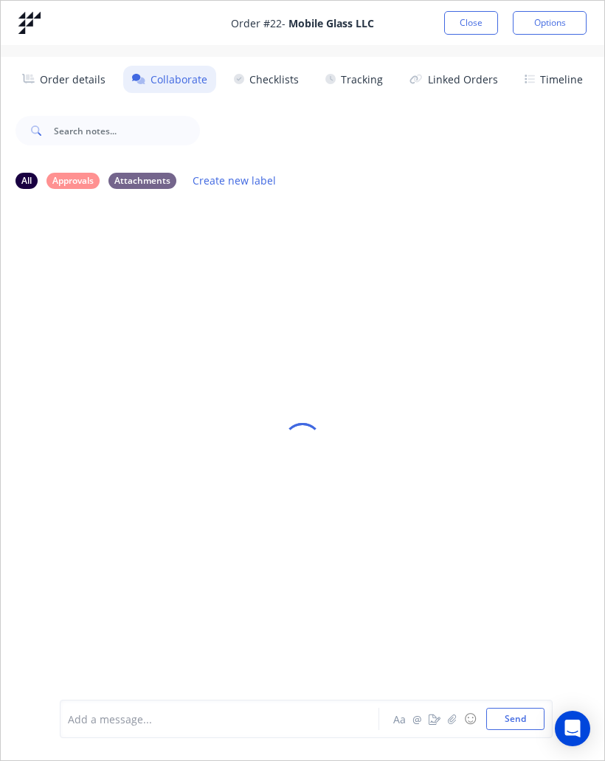
click at [52, 77] on button "Order details" at bounding box center [64, 79] width 102 height 27
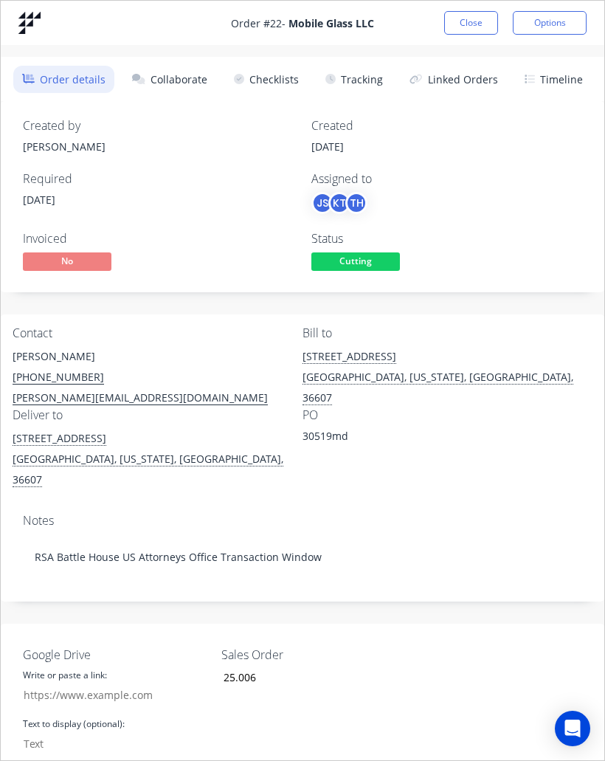
click at [163, 87] on button "Collaborate" at bounding box center [169, 79] width 93 height 27
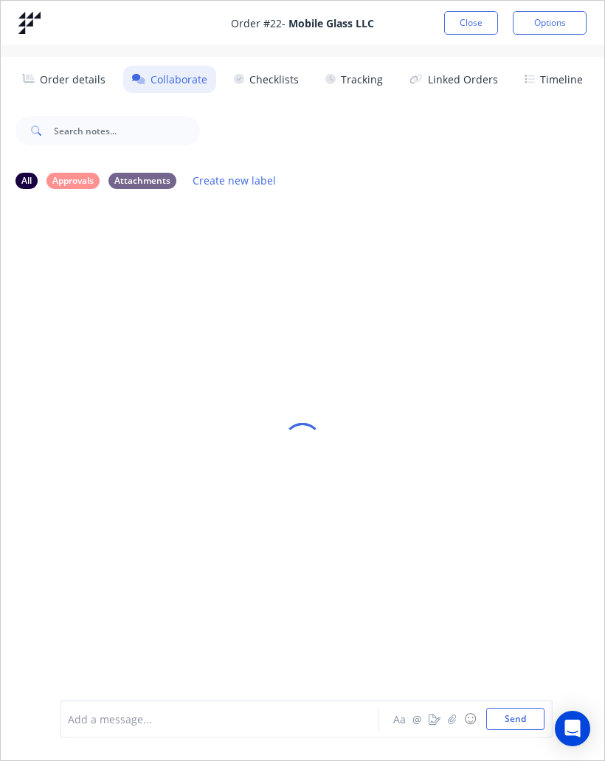
click at [28, 46] on div "Order # 22 - Mobile Glass LLC Close Options Order details Collaborate Checklist…" at bounding box center [302, 380] width 605 height 761
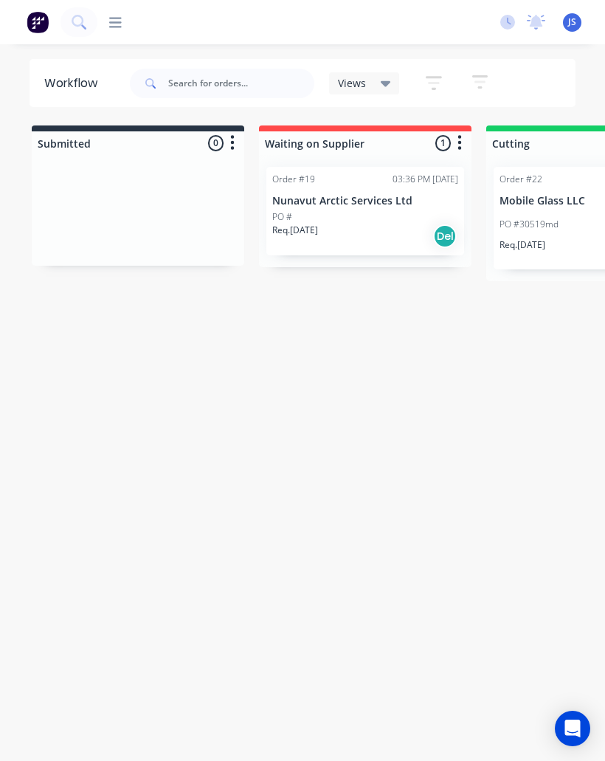
click at [551, 208] on div "Order #22 12:46 PM [DATE] Mobile Glass LLC PO #30519md JS KT + 1 Req. [DATE] Del" at bounding box center [593, 218] width 198 height 103
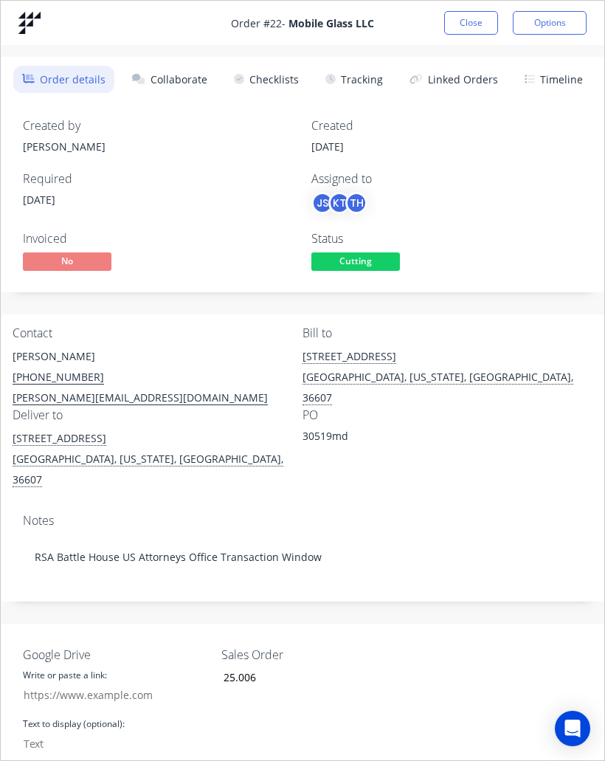
click at [182, 92] on button "Collaborate" at bounding box center [169, 79] width 93 height 27
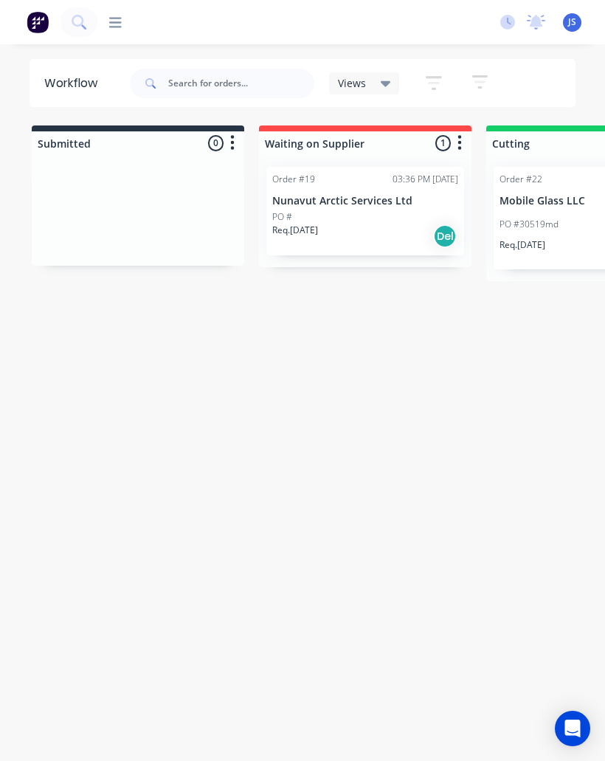
click at [563, 223] on div "PO #30519md JS KT + 1" at bounding box center [593, 224] width 186 height 28
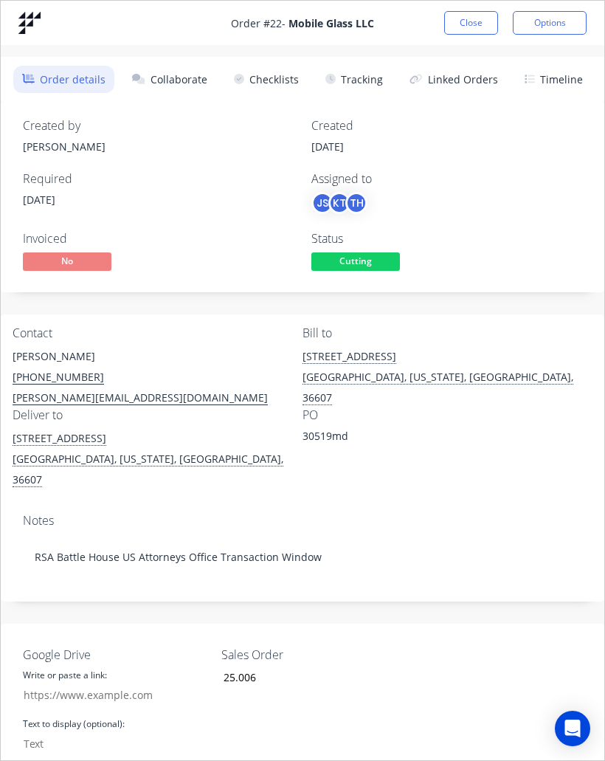
click at [191, 92] on button "Collaborate" at bounding box center [169, 79] width 93 height 27
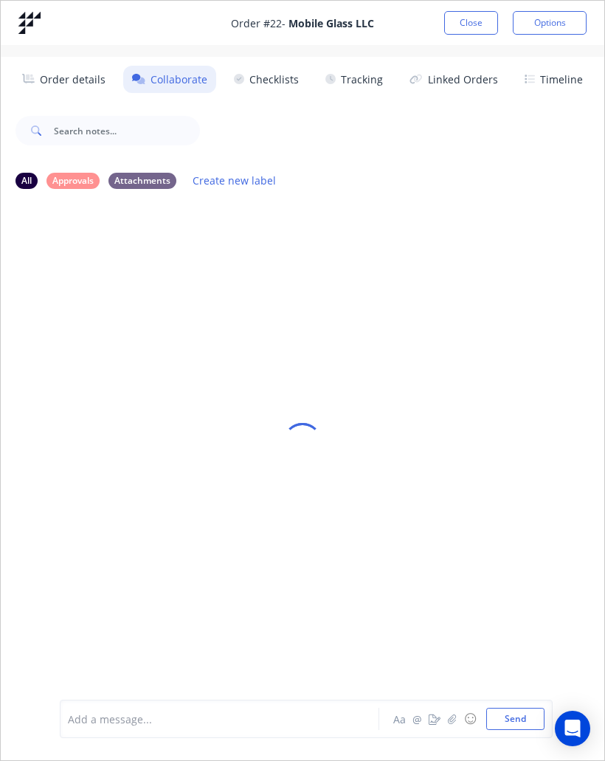
click at [567, 20] on button "Options" at bounding box center [550, 23] width 74 height 24
click at [516, 351] on div at bounding box center [303, 441] width 604 height 681
click at [504, 355] on div at bounding box center [303, 441] width 604 height 681
click at [280, 84] on button "Checklists" at bounding box center [266, 79] width 83 height 27
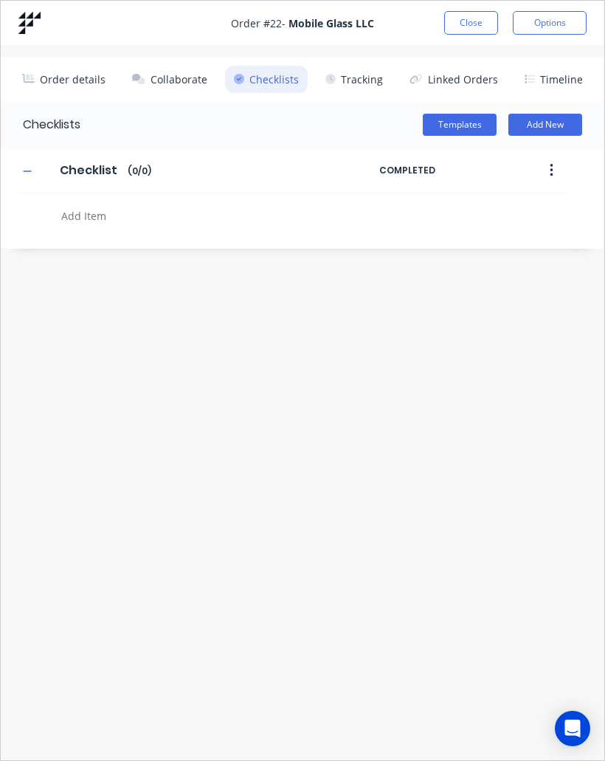
click at [462, 83] on button "Linked Orders" at bounding box center [454, 79] width 106 height 27
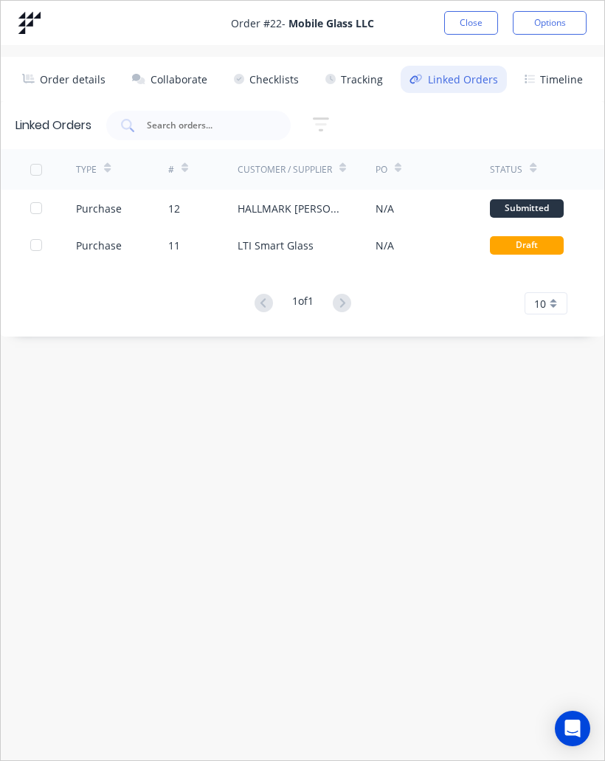
click at [564, 86] on button "Timeline" at bounding box center [554, 79] width 76 height 27
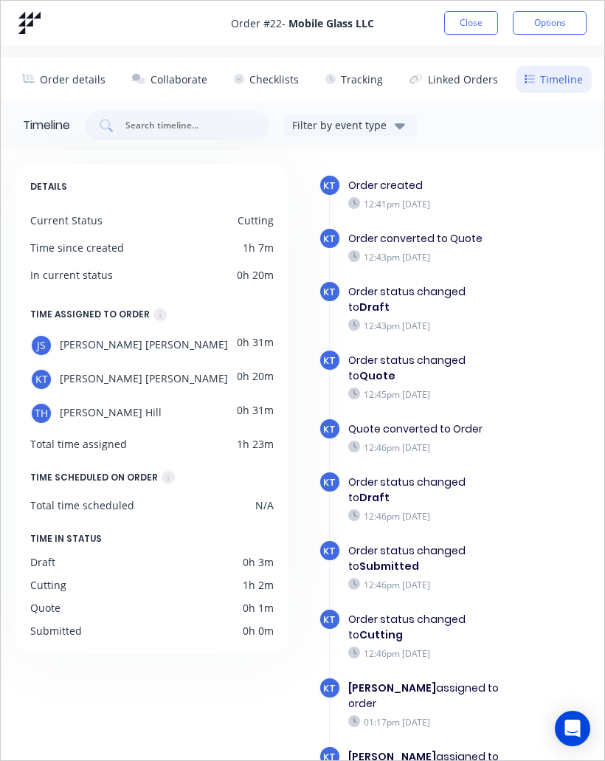
click at [561, 27] on button "Options" at bounding box center [550, 23] width 74 height 24
click at [557, 230] on div "KT Order created 12:41pm [DATE] KT Order converted to Quote 12:43pm [DATE] KT O…" at bounding box center [454, 615] width 271 height 883
click at [361, 86] on button "Tracking" at bounding box center [354, 79] width 75 height 27
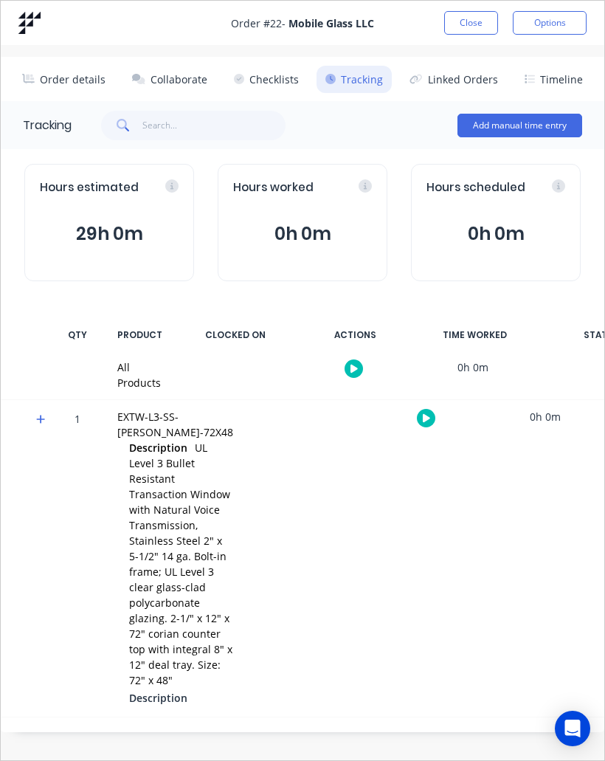
click at [417, 421] on button "button" at bounding box center [426, 418] width 18 height 18
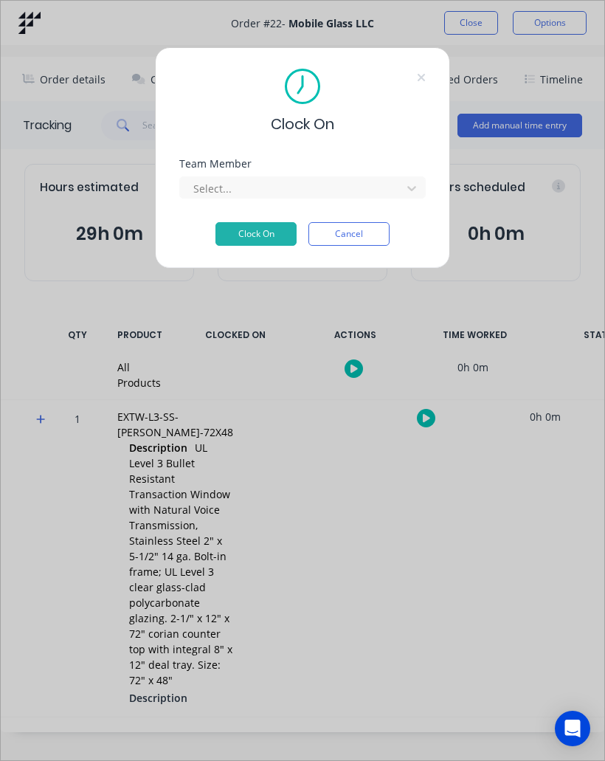
click at [481, 411] on div "Clock On Team Member Select... Clock On Cancel" at bounding box center [302, 380] width 605 height 761
click at [371, 238] on button "Cancel" at bounding box center [349, 234] width 81 height 24
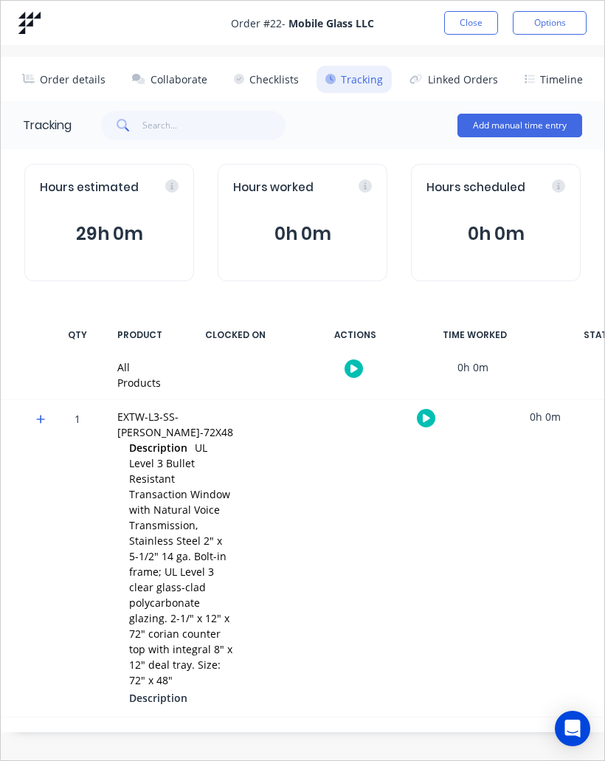
click at [271, 513] on div at bounding box center [306, 558] width 111 height 317
click at [483, 15] on button "Close" at bounding box center [471, 23] width 54 height 24
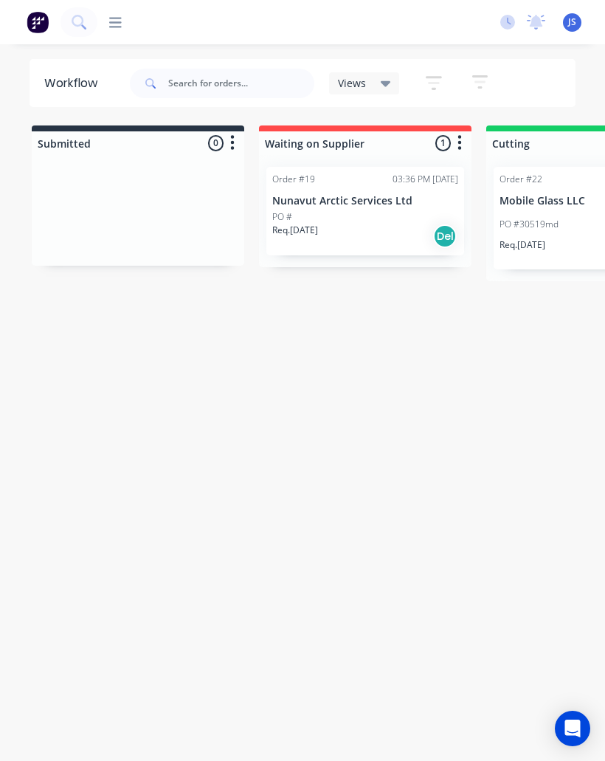
click at [576, 24] on span "JS" at bounding box center [572, 21] width 8 height 13
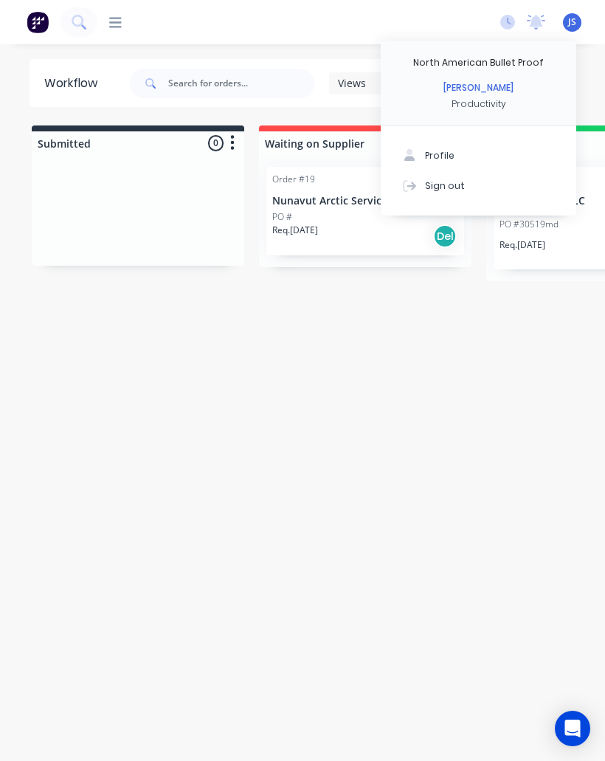
click at [493, 89] on div "[PERSON_NAME]" at bounding box center [479, 87] width 70 height 13
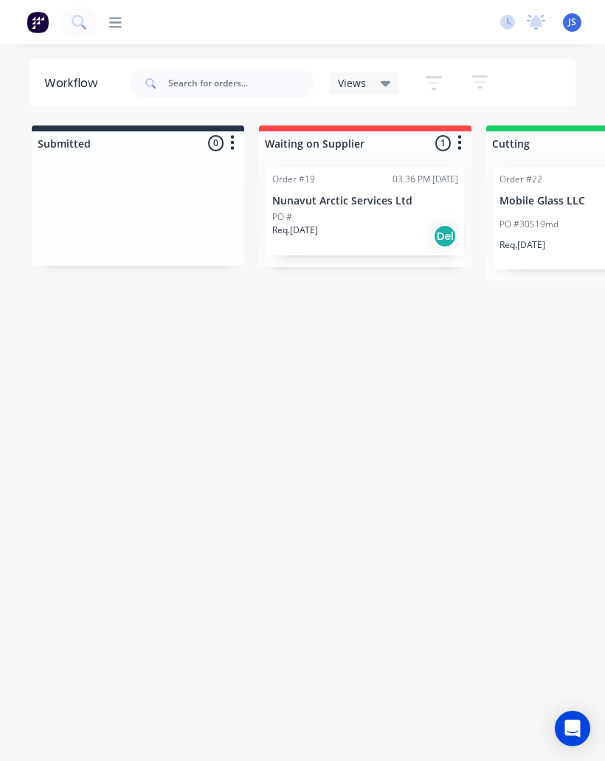
click at [85, 82] on div "Workflow" at bounding box center [74, 84] width 61 height 18
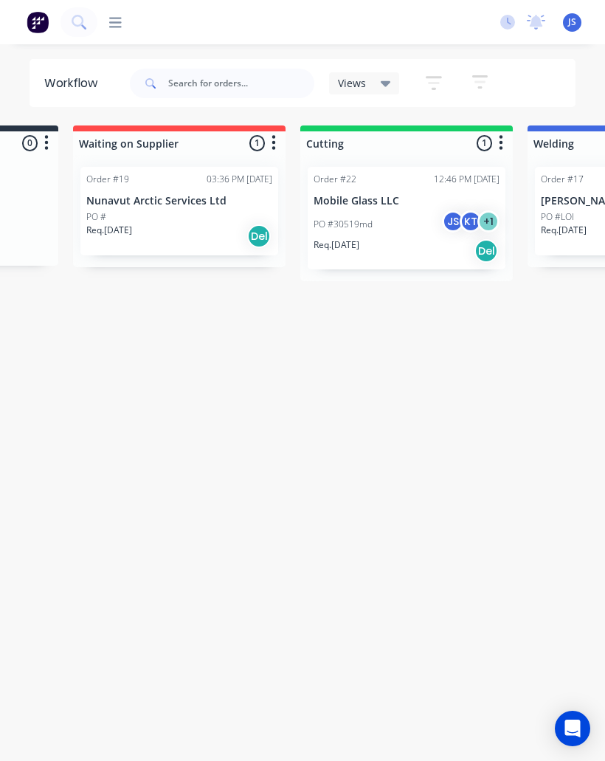
scroll to position [0, 194]
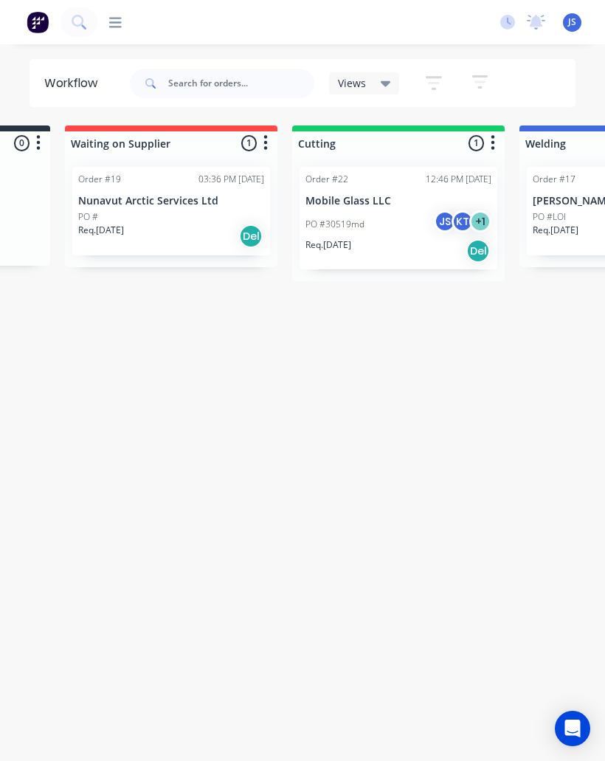
click at [381, 218] on div "PO #30519md JS KT + 1" at bounding box center [399, 224] width 186 height 28
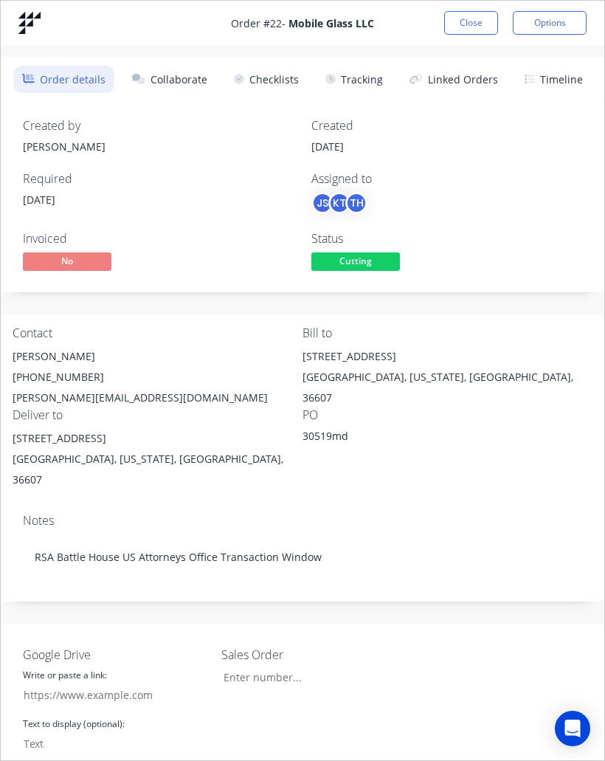
type input "25.006"
click at [180, 80] on button "Collaborate" at bounding box center [169, 79] width 93 height 27
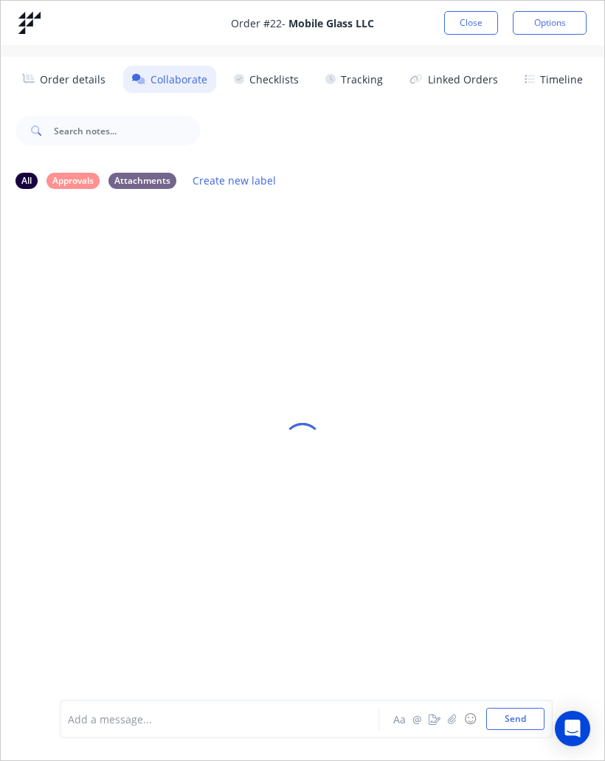
click at [468, 29] on button "Close" at bounding box center [471, 23] width 54 height 24
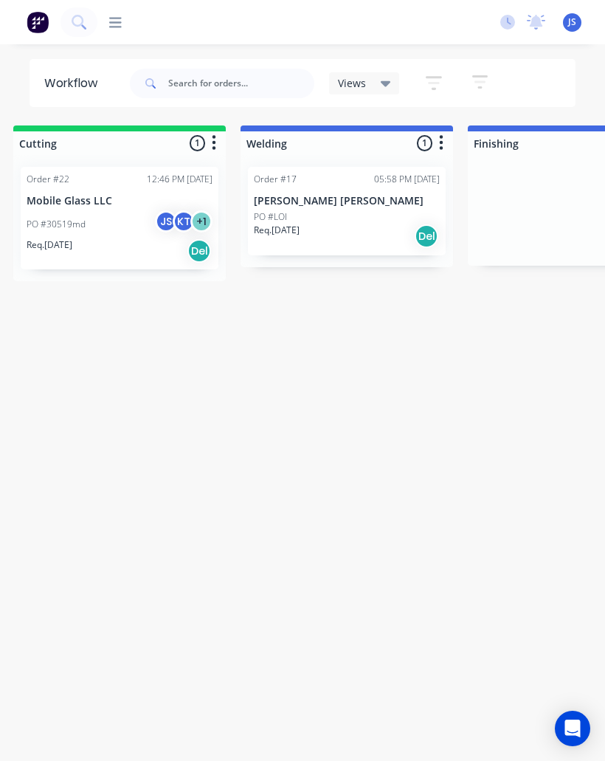
scroll to position [0, 514]
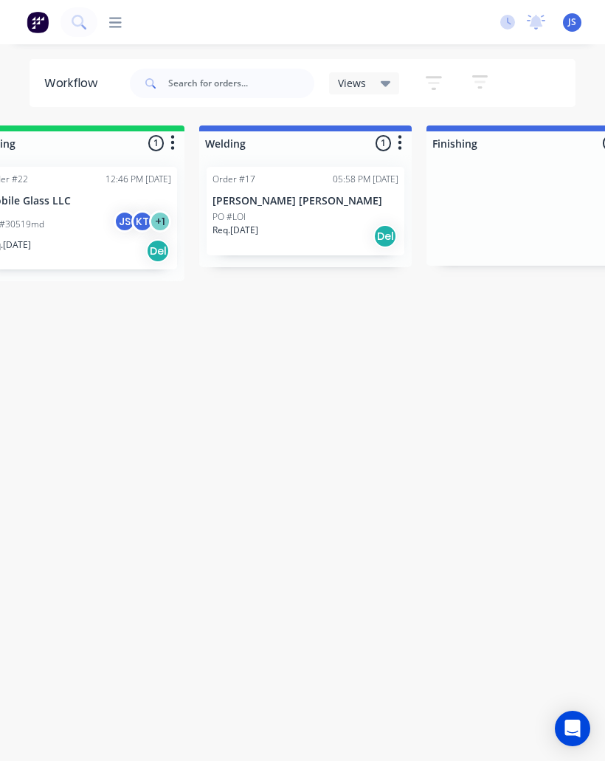
click at [304, 221] on div "PO #LOI" at bounding box center [306, 216] width 186 height 13
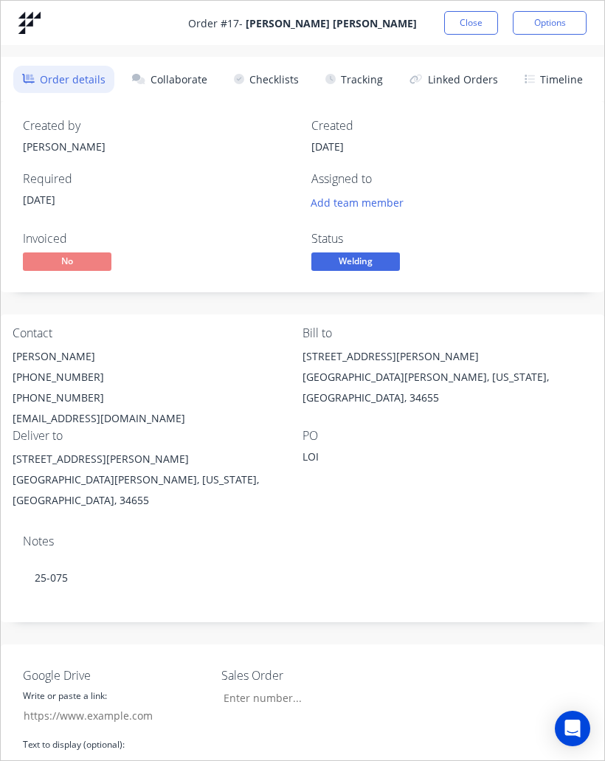
type input "[DOMAIN_NAME]"
type input "25.075"
click at [379, 256] on span "Welding" at bounding box center [355, 261] width 89 height 18
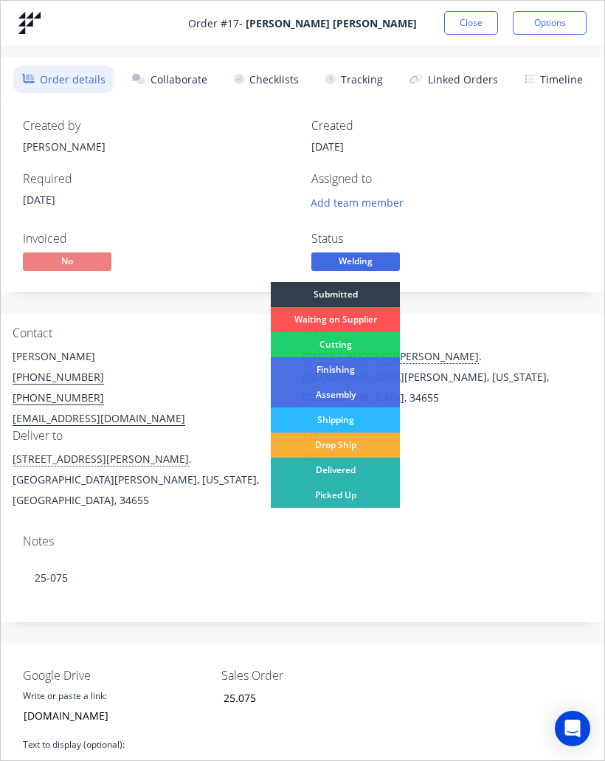
click at [373, 423] on div "Shipping" at bounding box center [335, 419] width 129 height 25
